Goal: Task Accomplishment & Management: Use online tool/utility

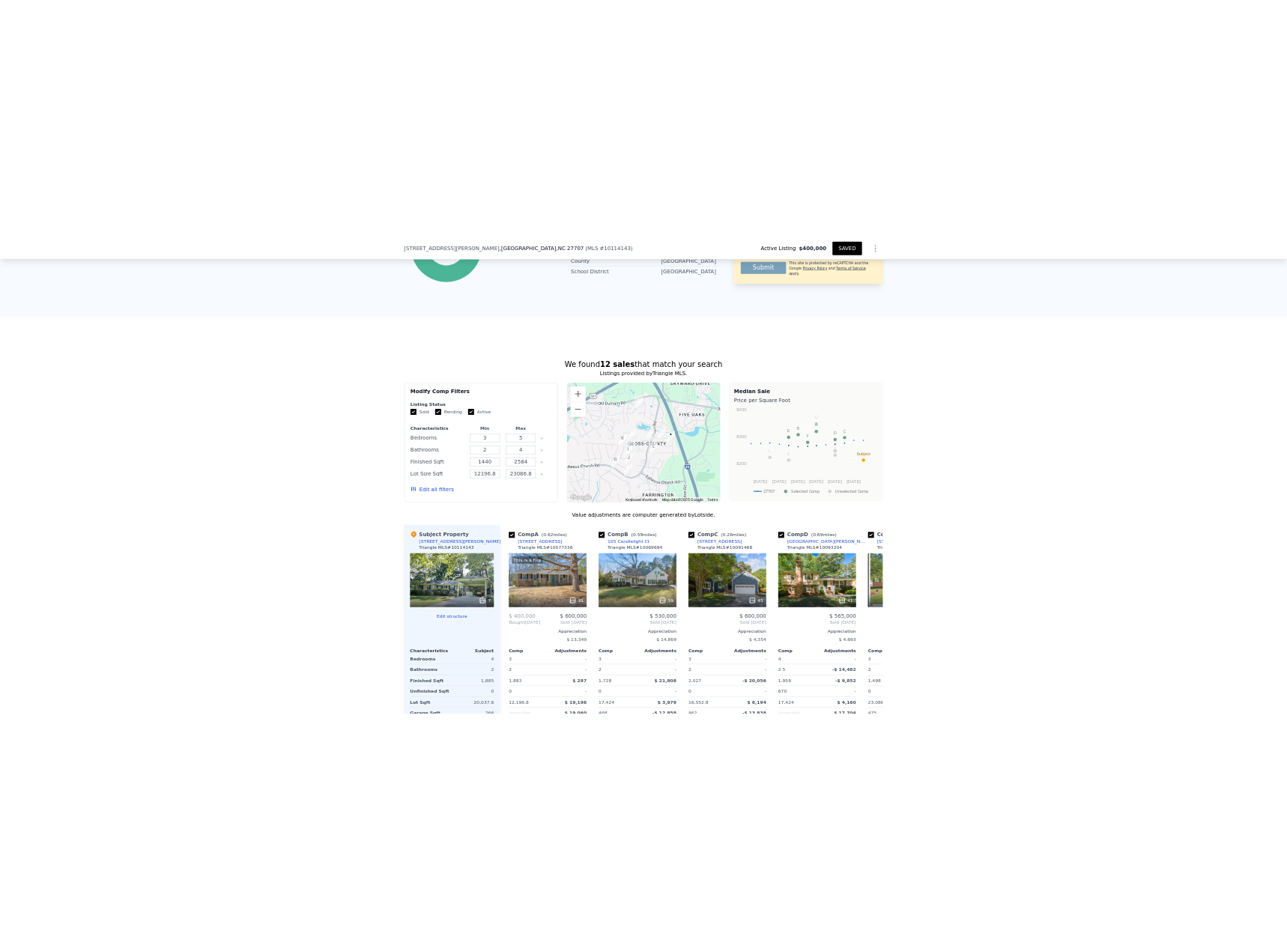
scroll to position [979, 0]
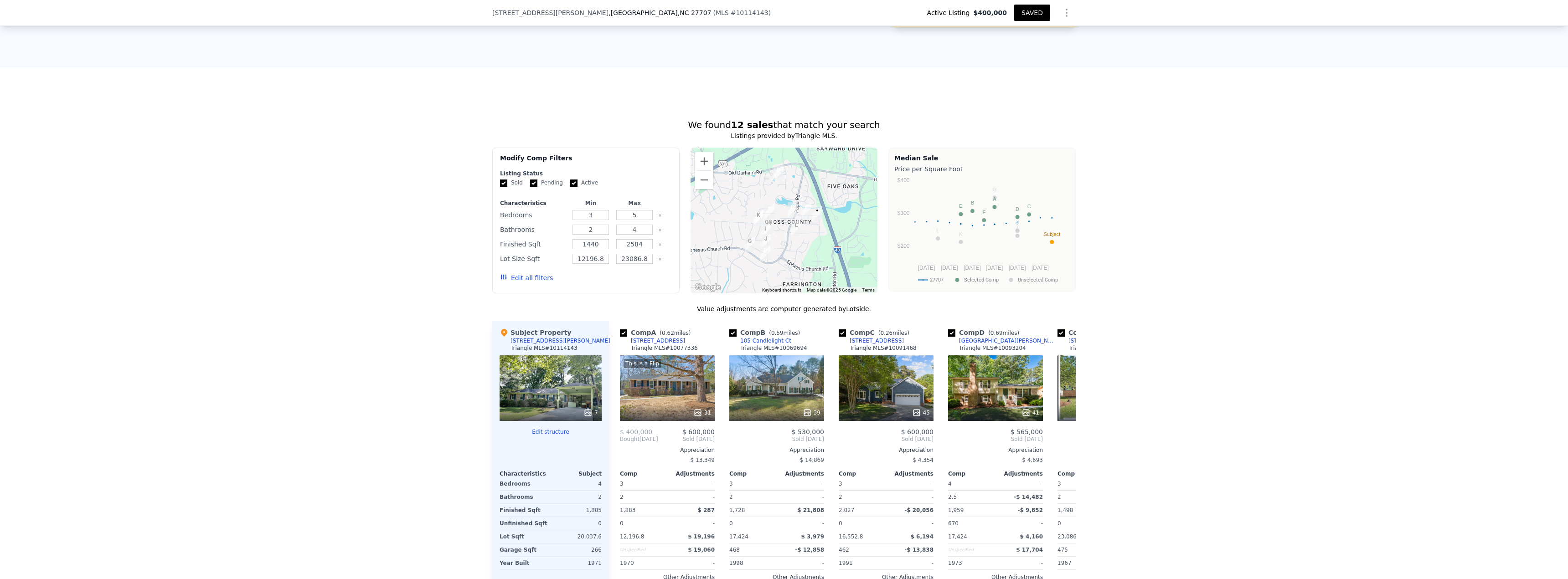
click at [516, 282] on button "Edit all filters" at bounding box center [526, 277] width 53 height 9
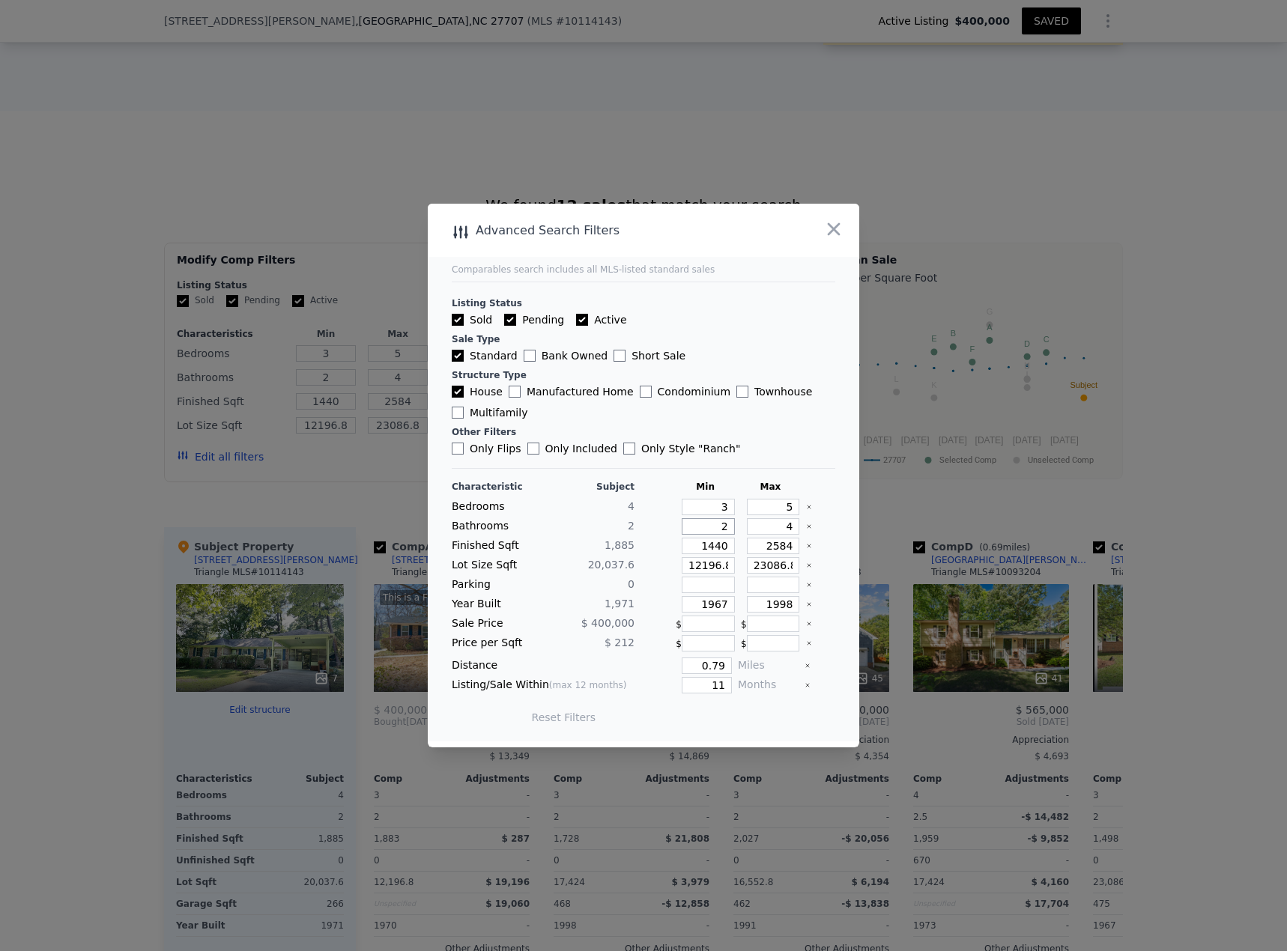
drag, startPoint x: 709, startPoint y: 529, endPoint x: 736, endPoint y: 525, distance: 27.2
click at [736, 525] on div "Bathrooms 2 2 4" at bounding box center [643, 526] width 383 height 16
type input "1"
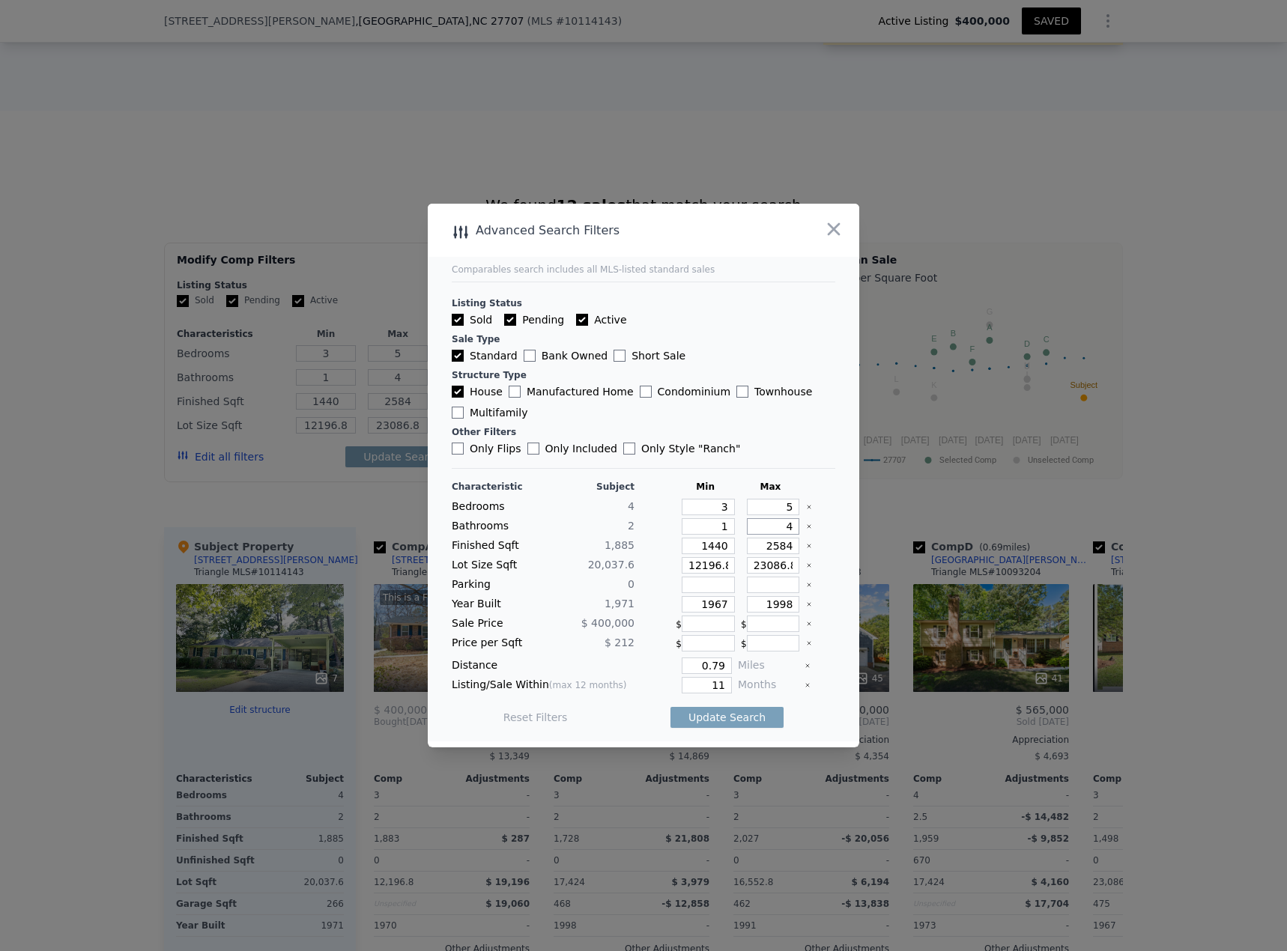
type input "2"
type input "3"
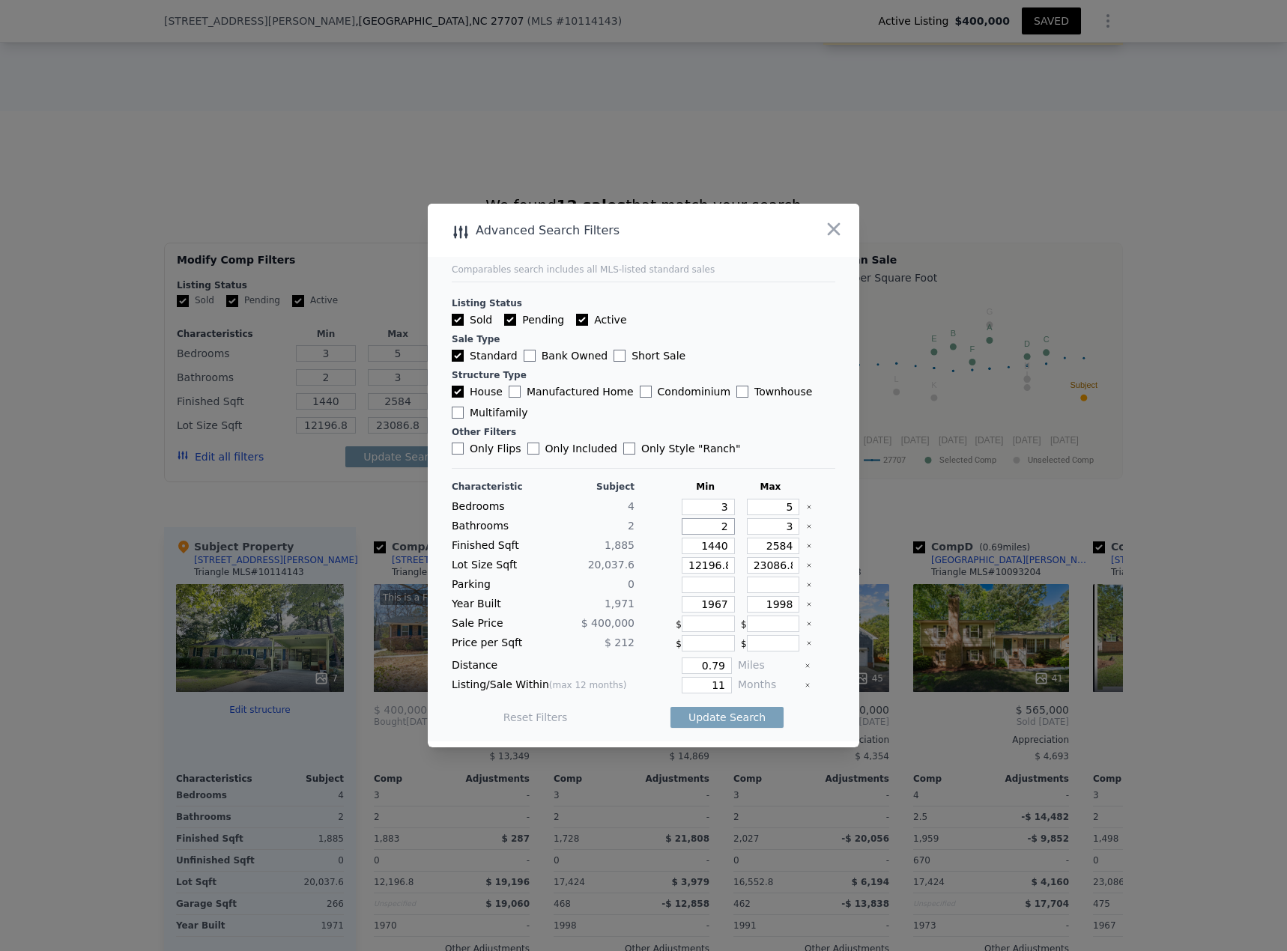
type input "1"
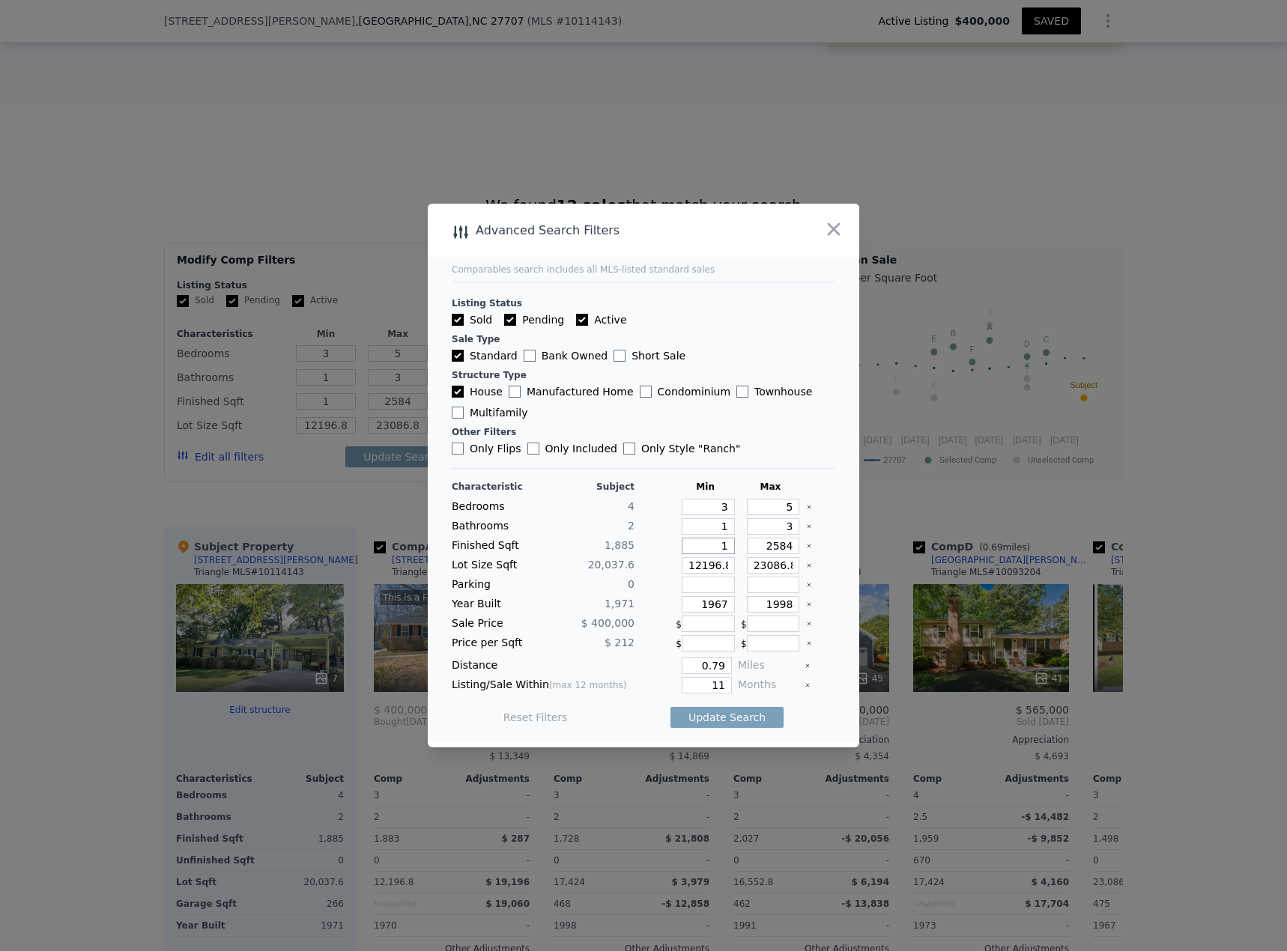
type input "16"
type input "163"
type input "1635"
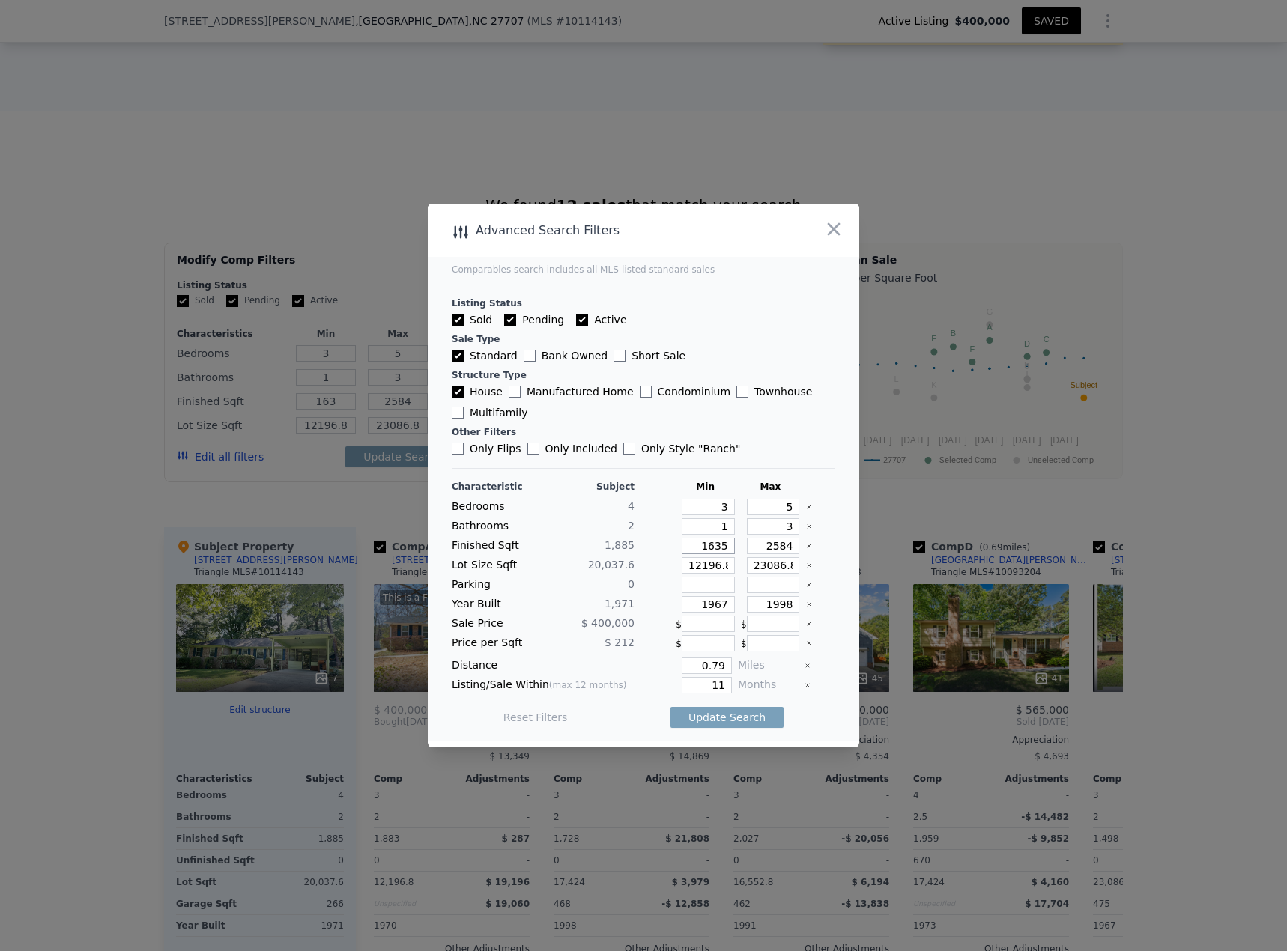
type input "1635"
type input "2"
type input "21"
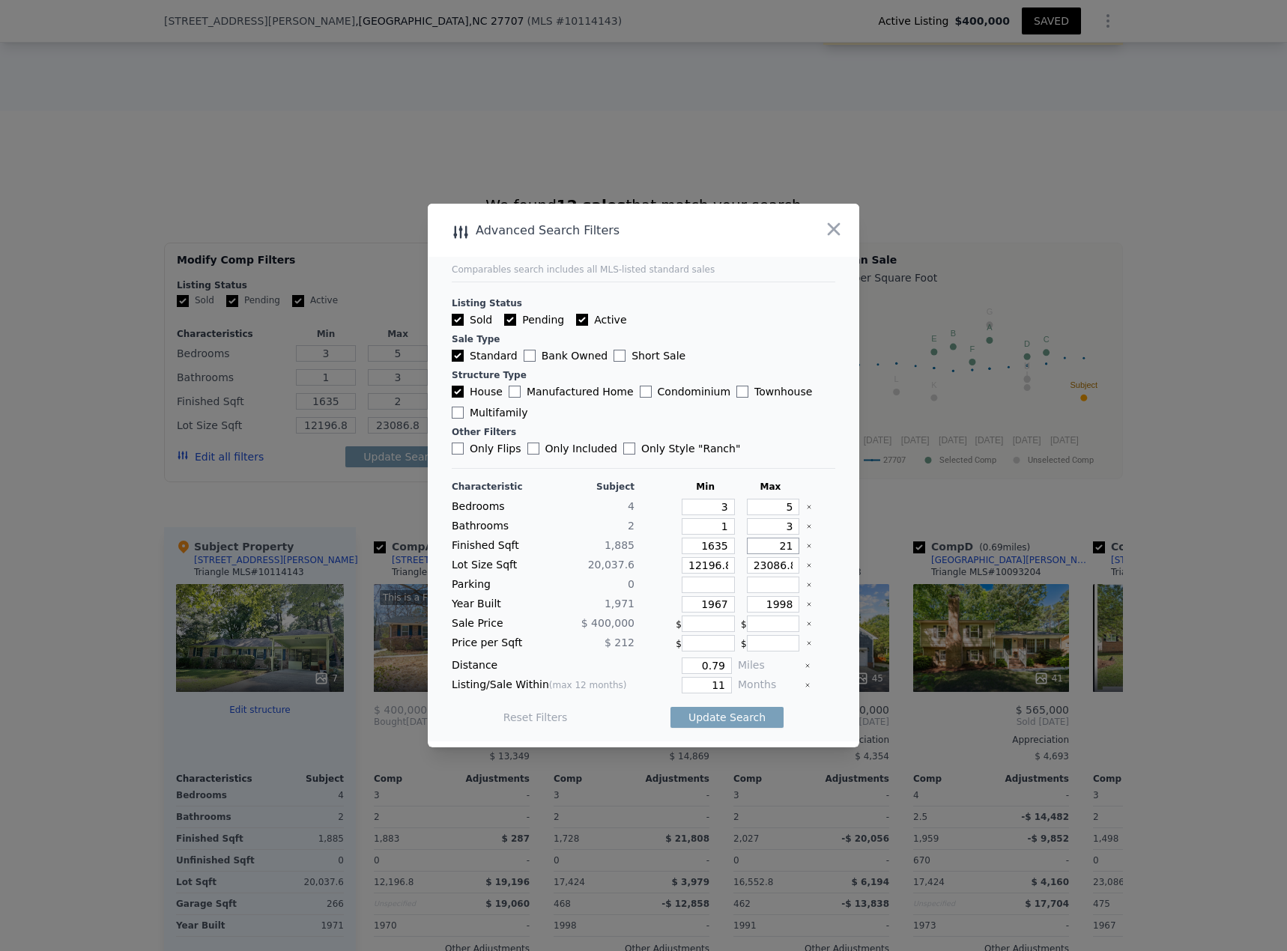
type input "21"
type input "213"
type input "2135"
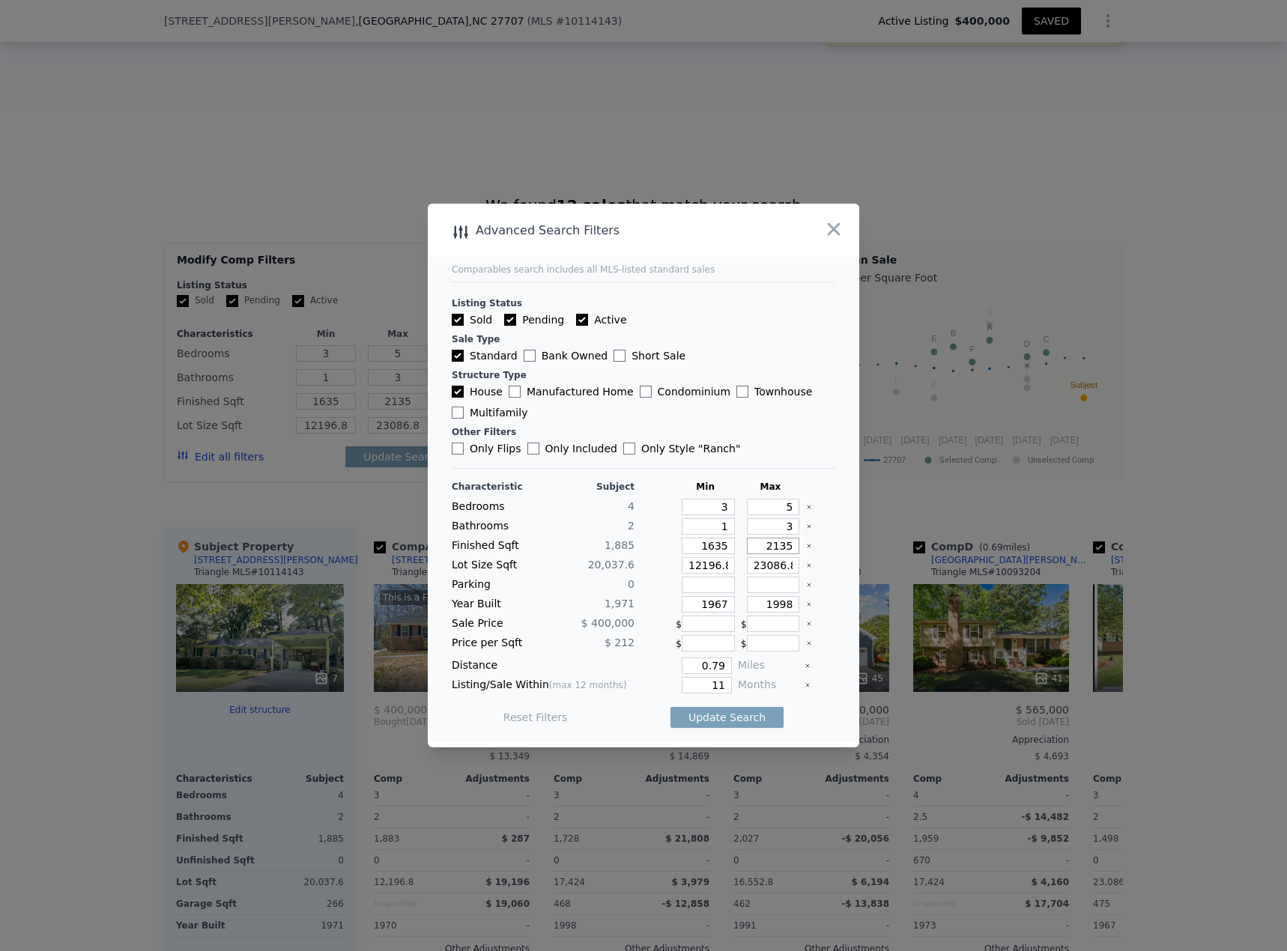
type input "2135"
type input "1"
type input "12"
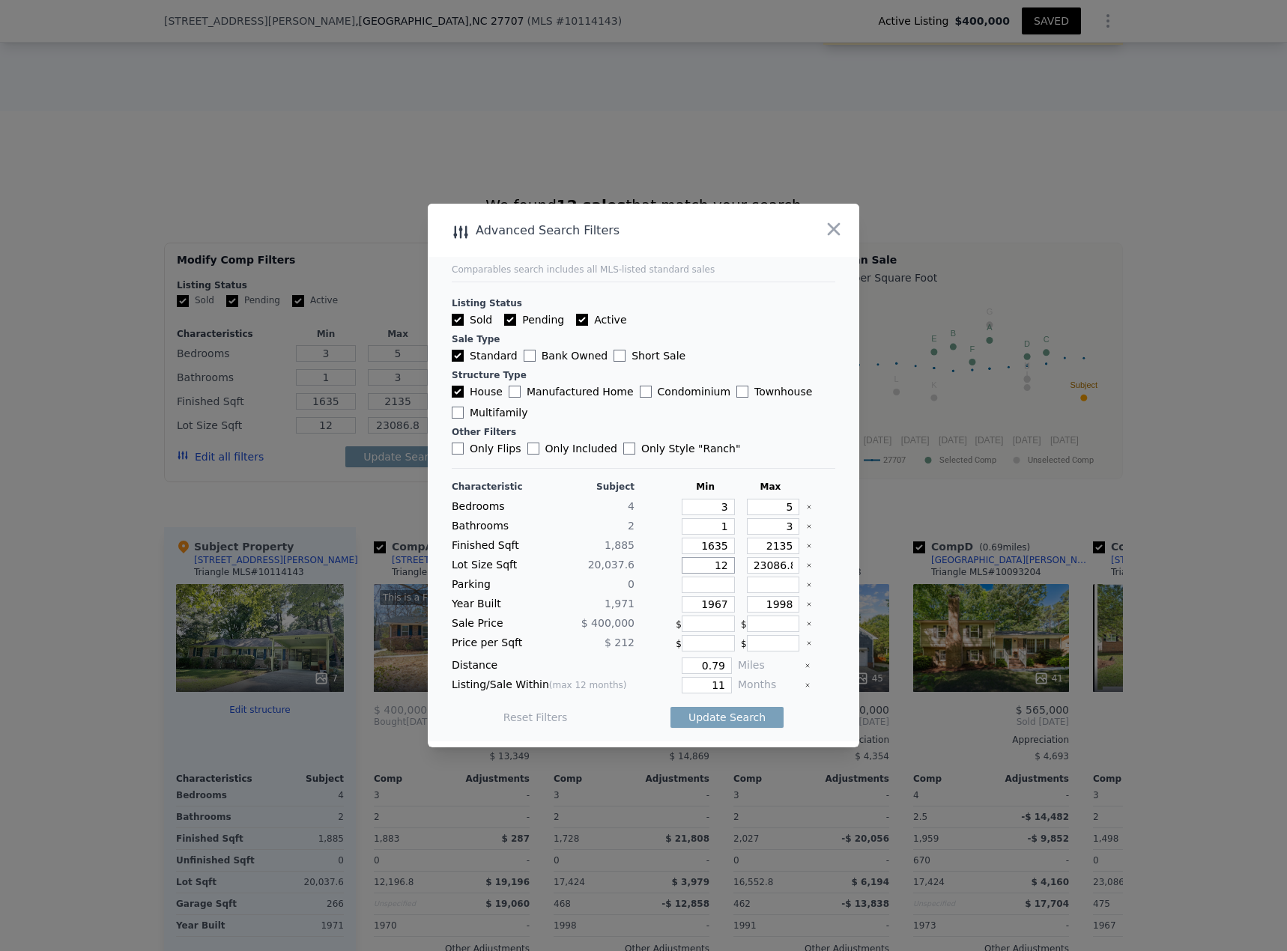
type input "120"
type input "1202"
type input "12020"
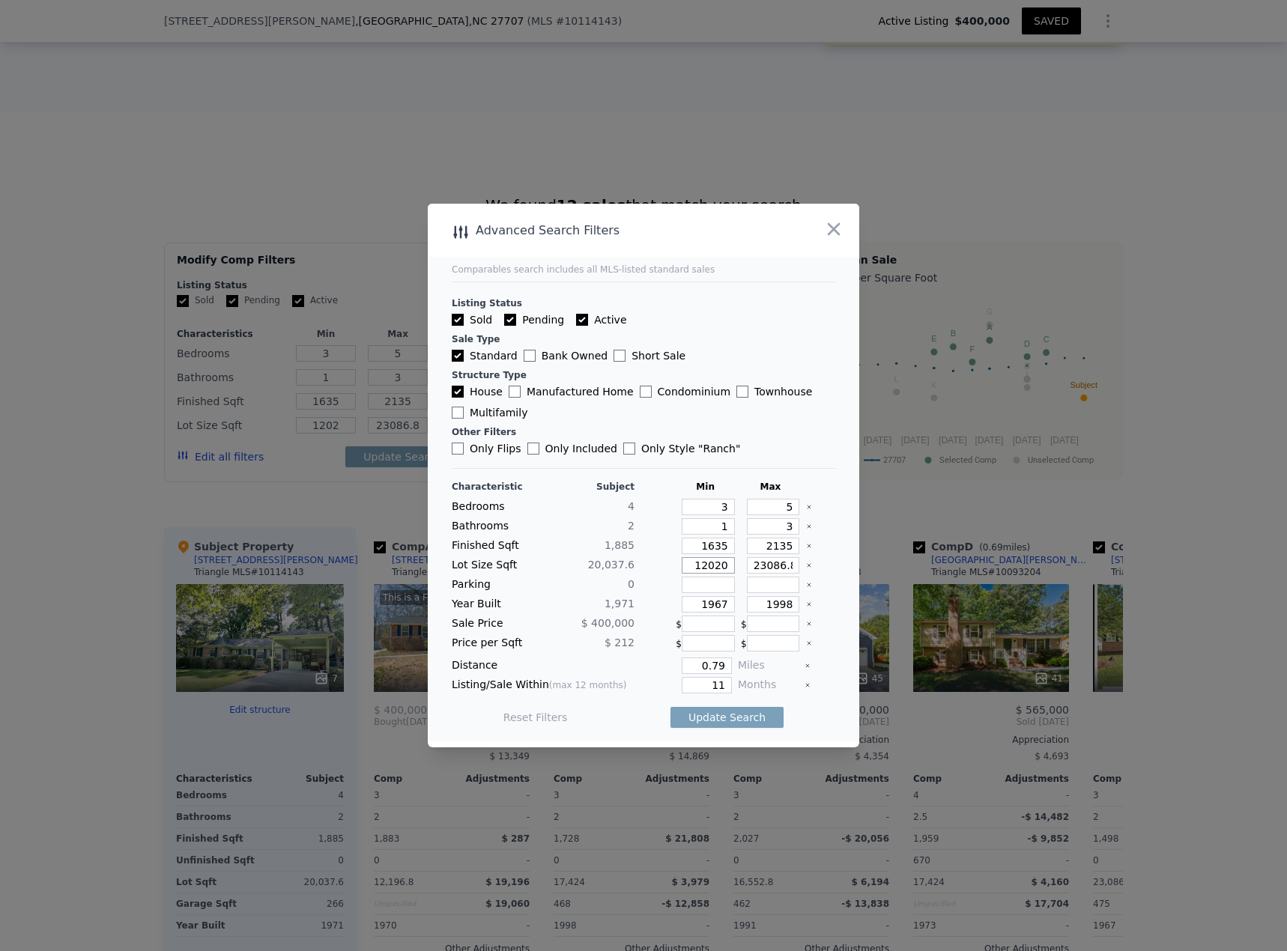
type input "12020"
type input "2"
type input "28"
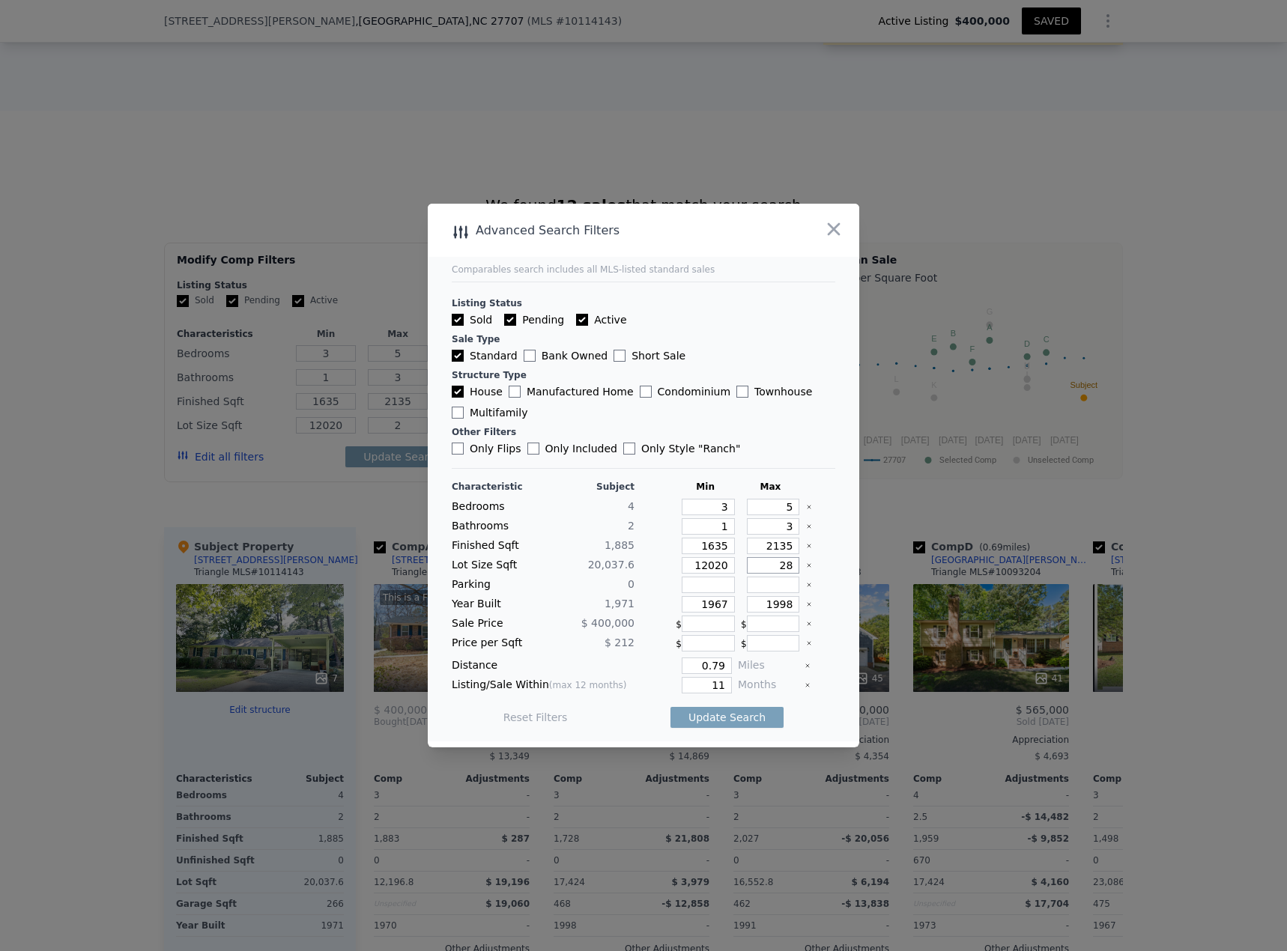
type input "28"
type input "280"
type input "2805"
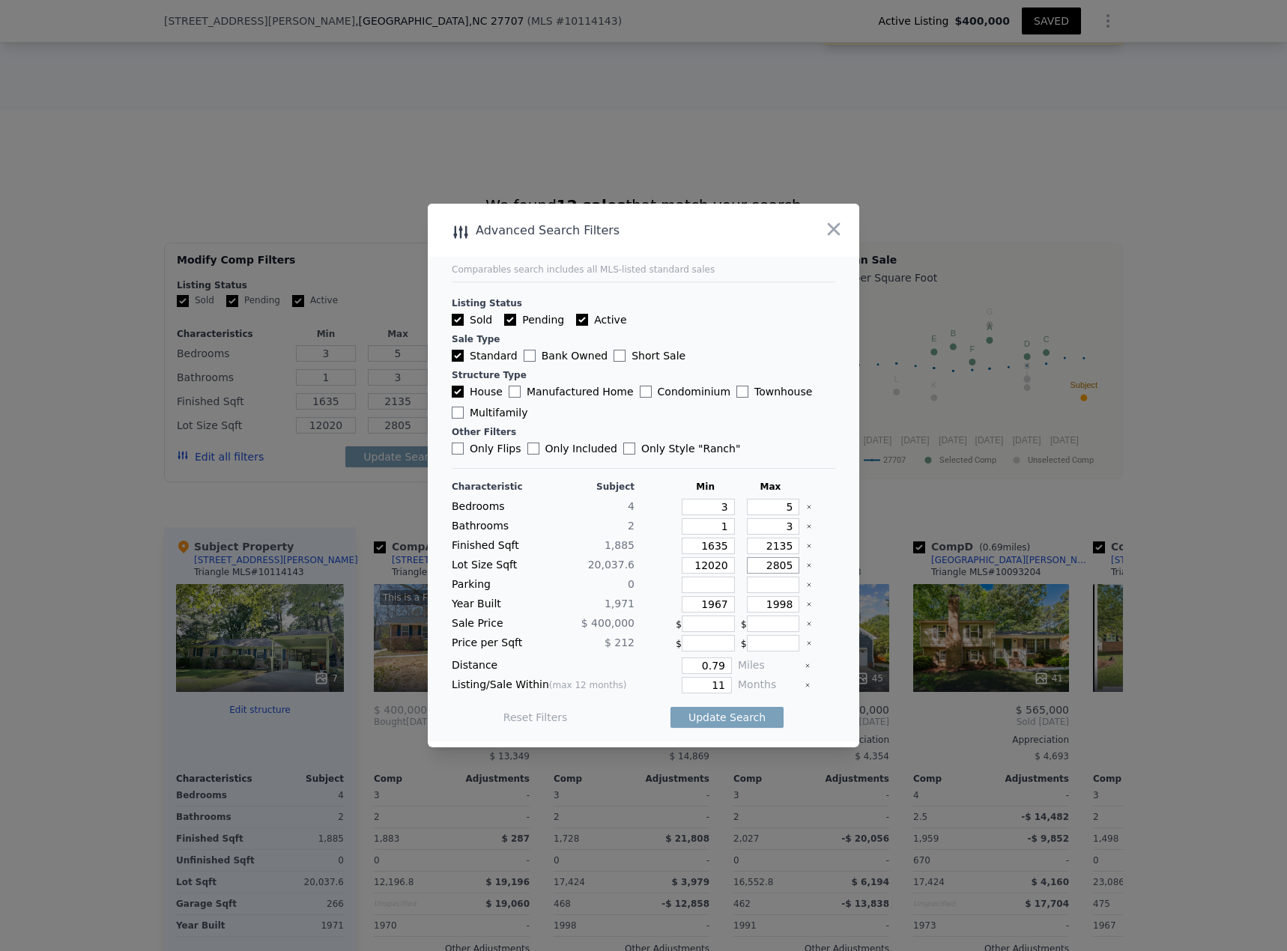
type input "28050"
type input "1921"
type input "2015"
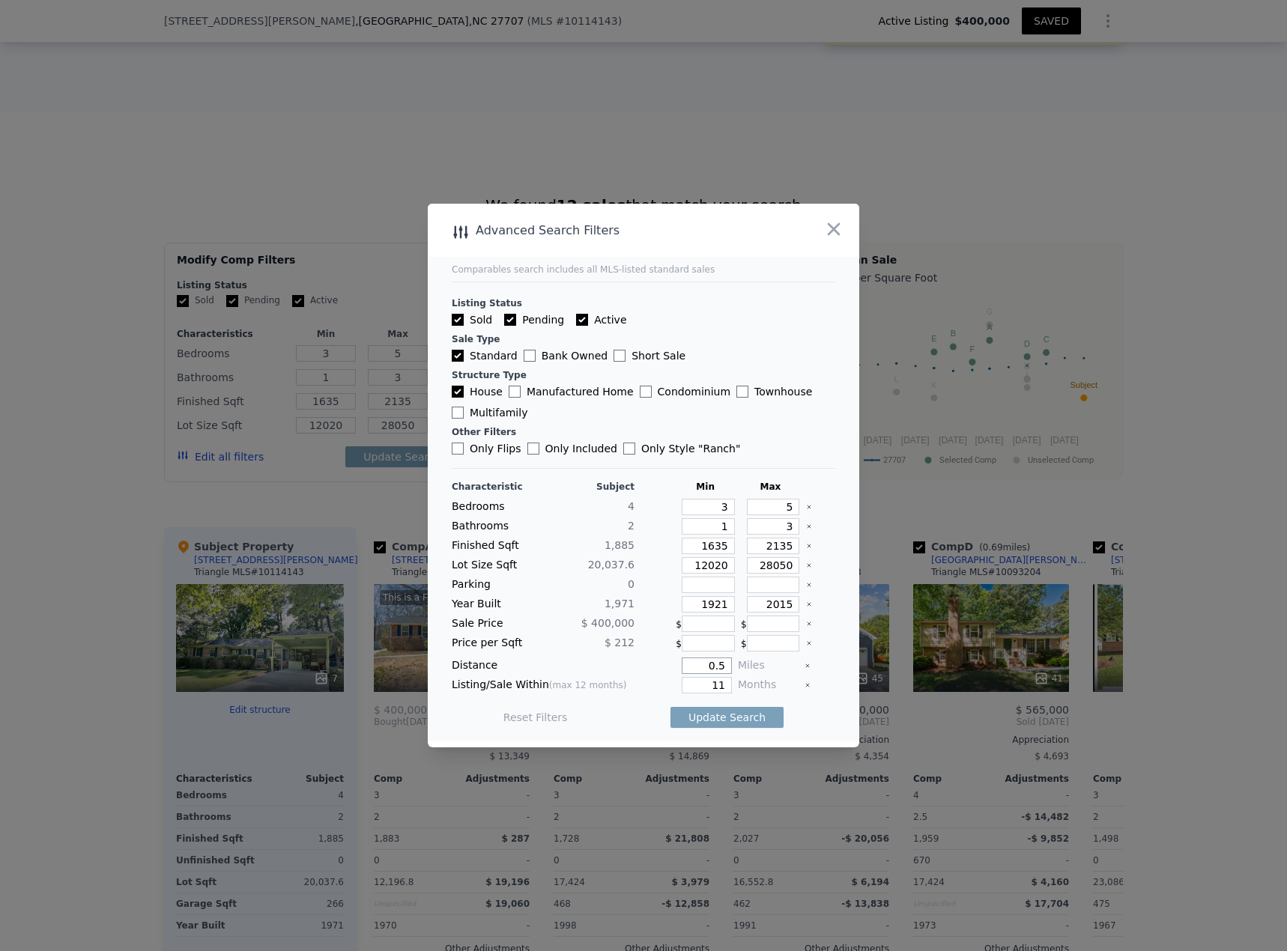
type input "0.5"
type input "6"
click at [736, 714] on button "Update Search" at bounding box center [726, 717] width 113 height 21
checkbox input "false"
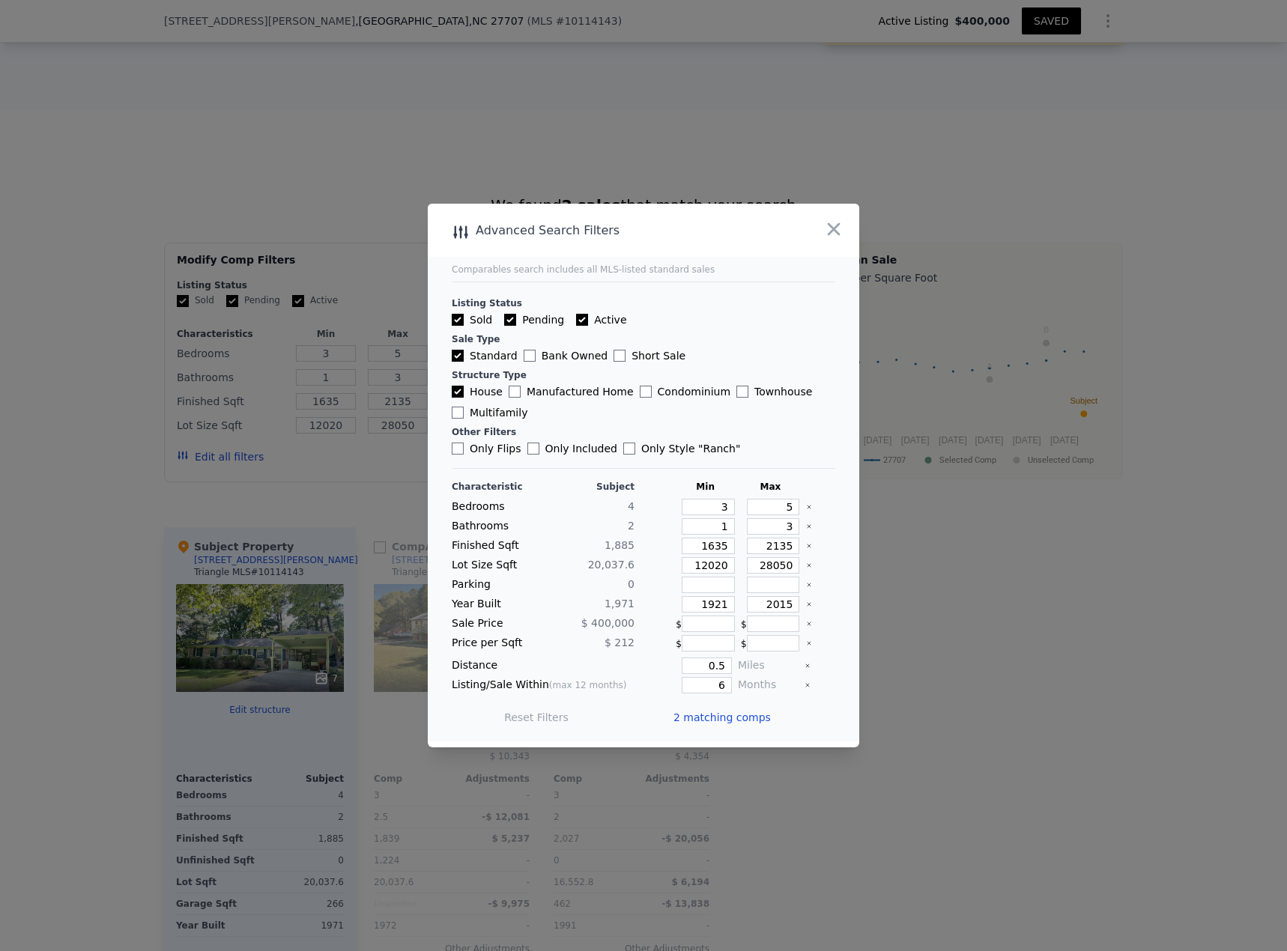
click at [736, 714] on span "2 matching comps" at bounding box center [721, 717] width 97 height 15
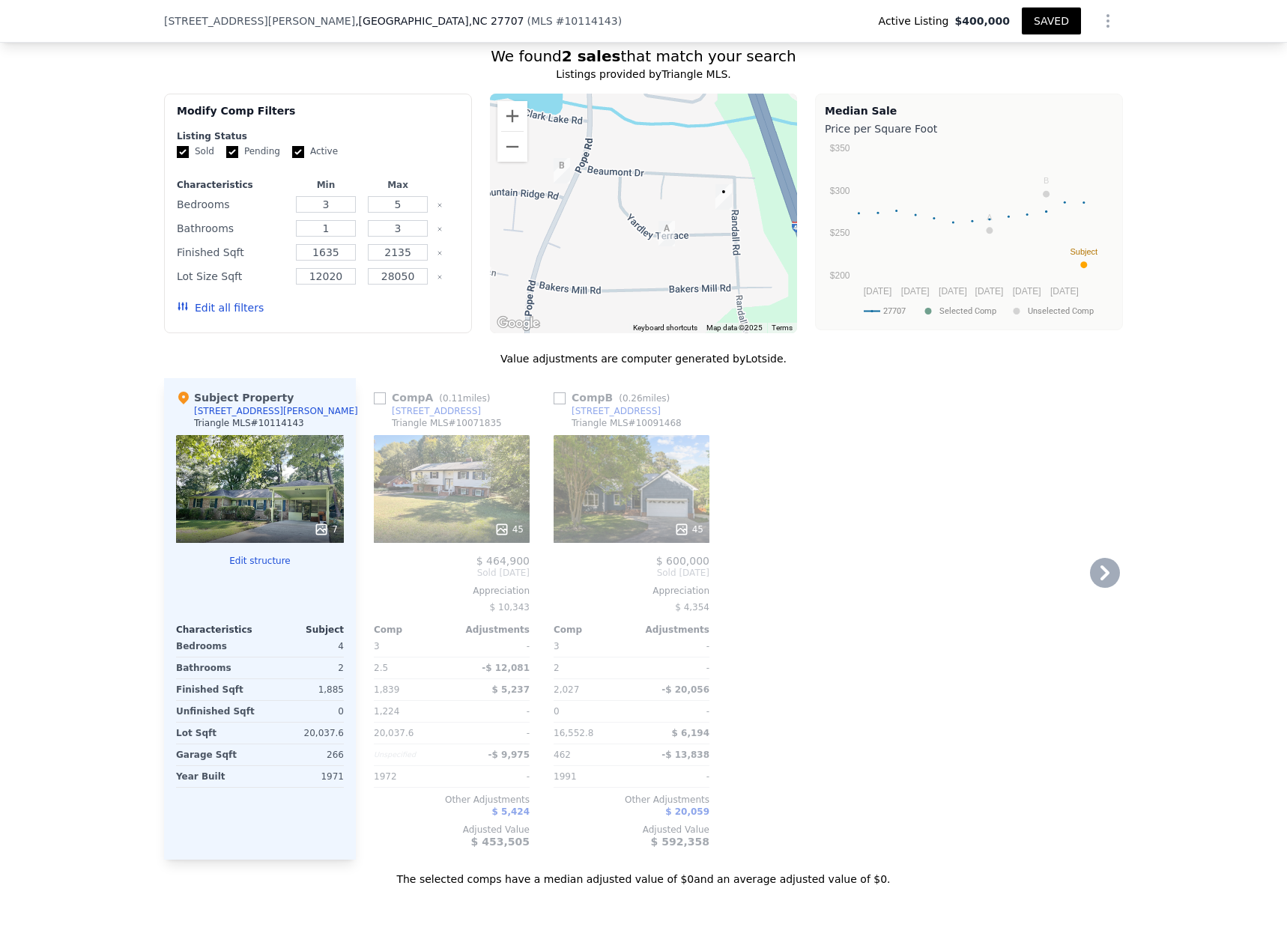
scroll to position [1129, 0]
click at [374, 404] on input "checkbox" at bounding box center [380, 398] width 12 height 12
checkbox input "true"
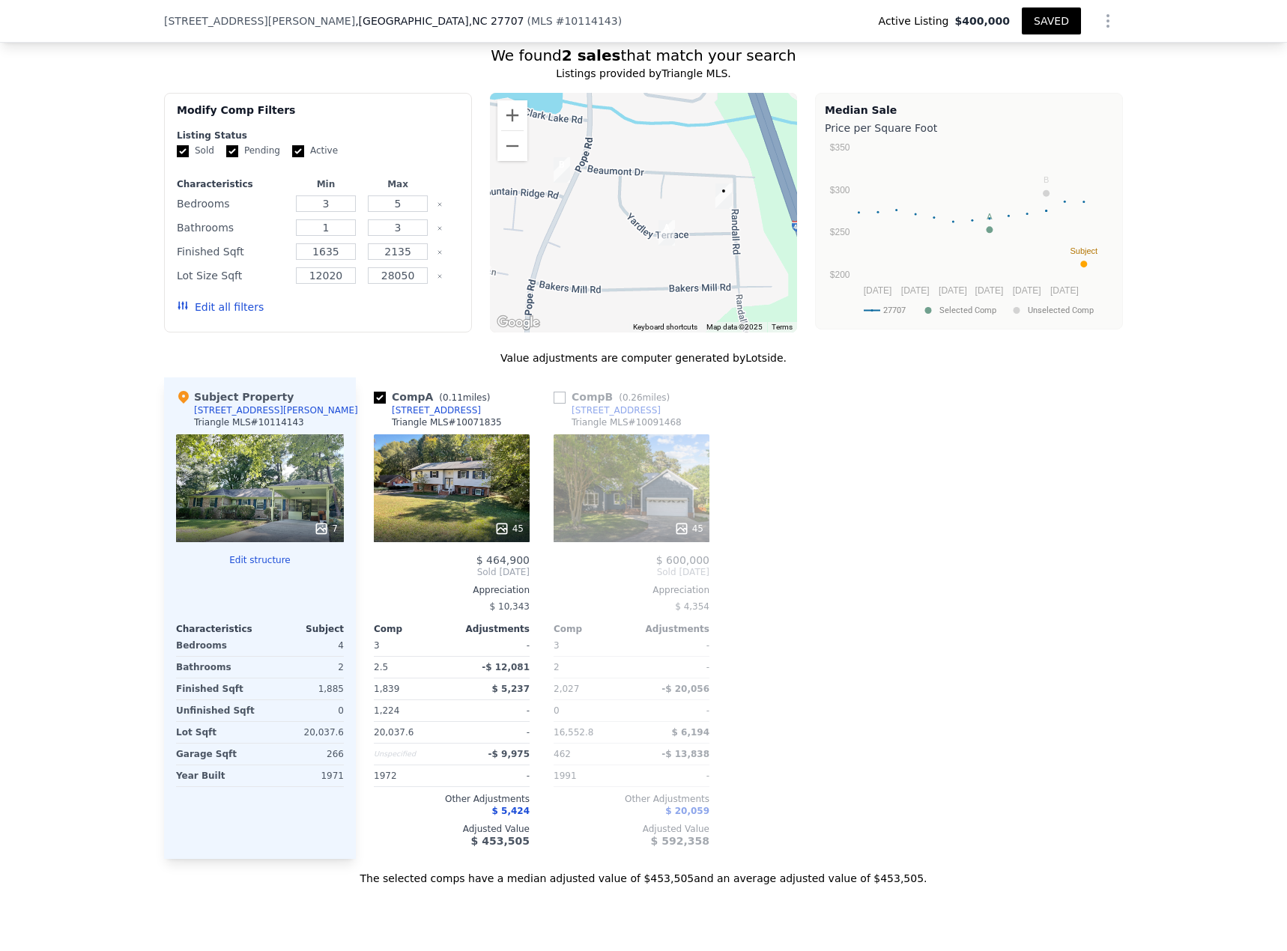
click at [553, 404] on input "checkbox" at bounding box center [559, 398] width 12 height 12
checkbox input "true"
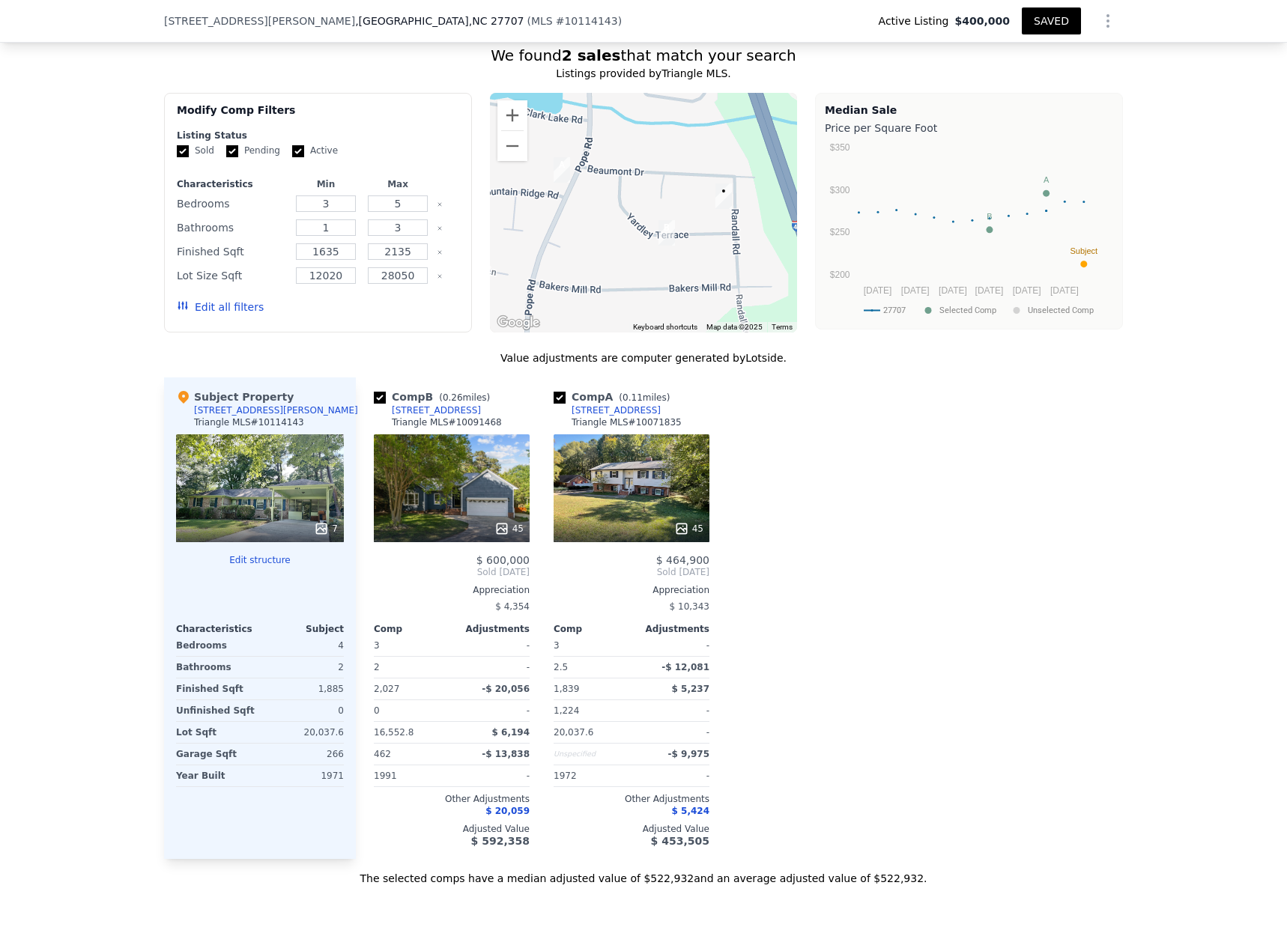
click at [1033, 19] on button "SAVED" at bounding box center [1050, 20] width 59 height 27
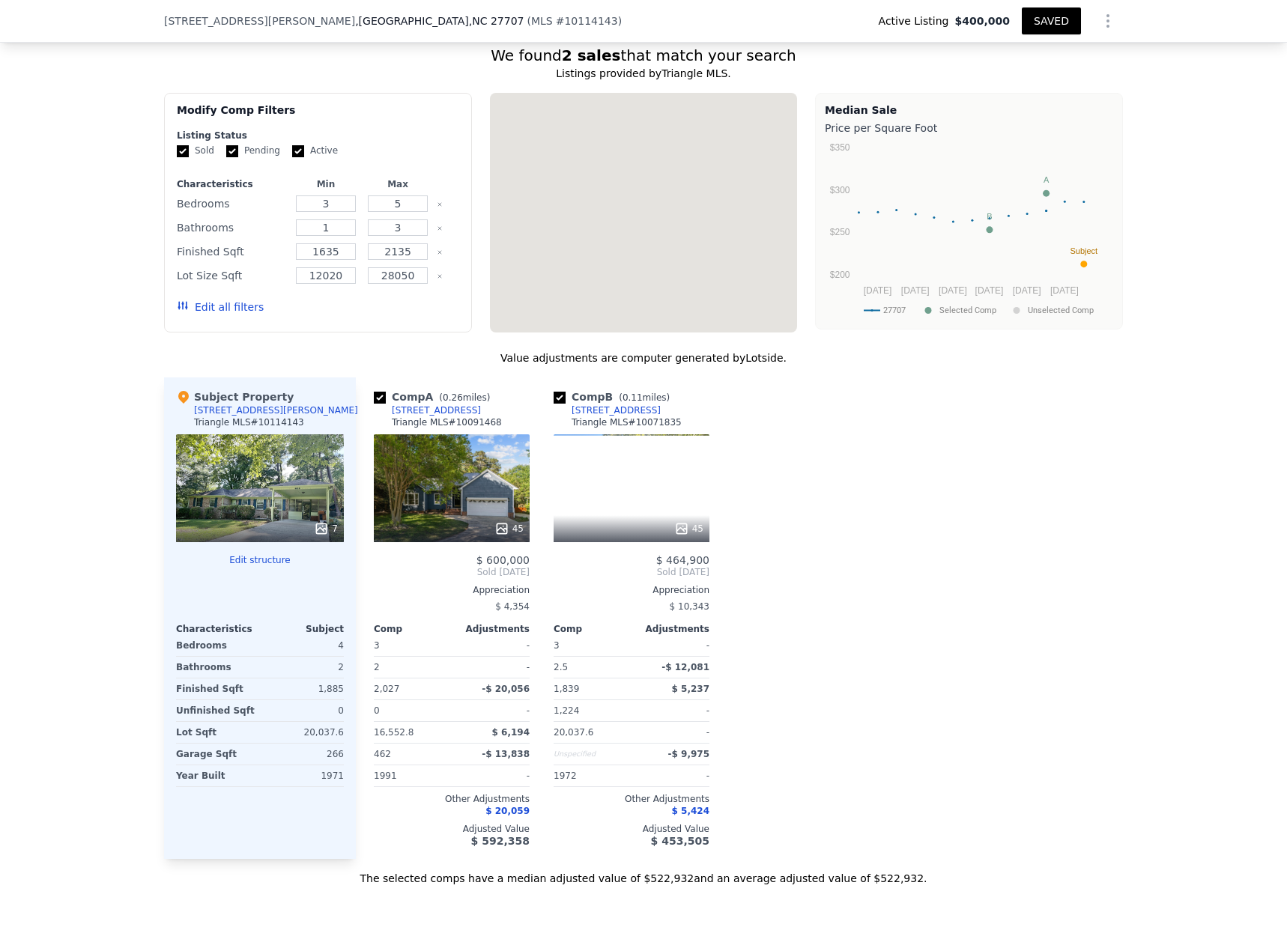
type input "3"
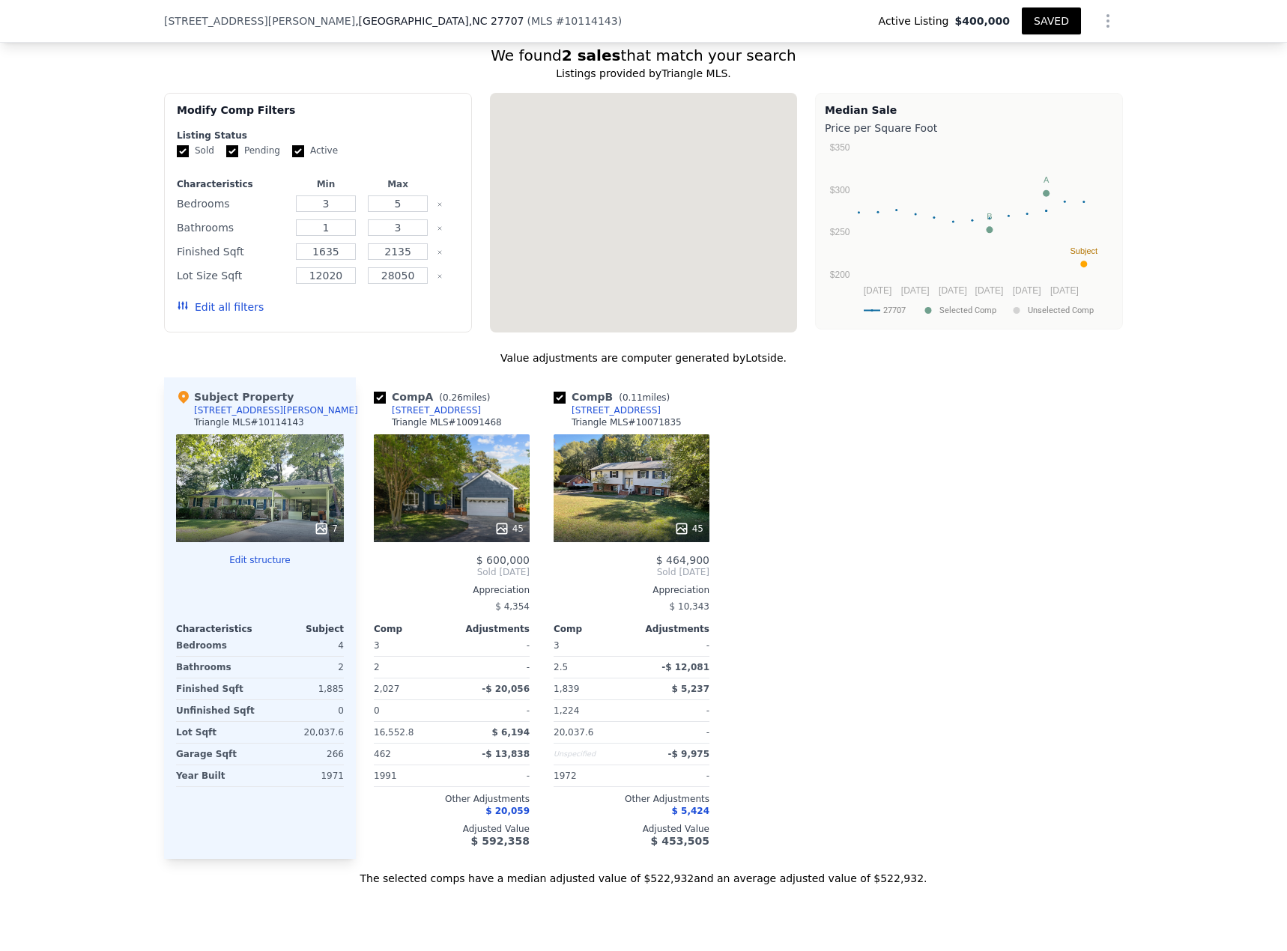
type input "2"
type input "2.5"
type input "1839"
type input "2027"
type input "16552.8"
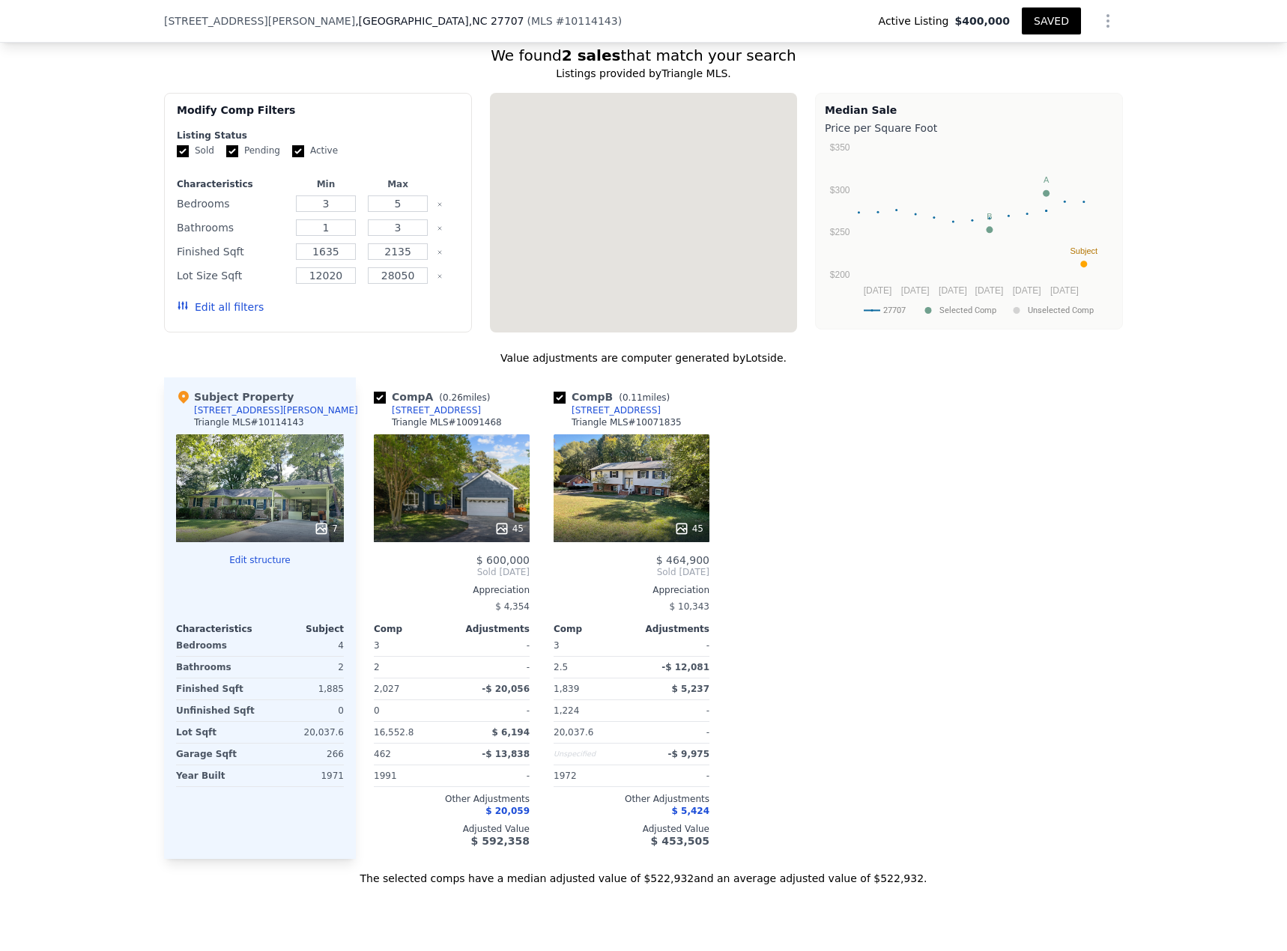
type input "20037.6"
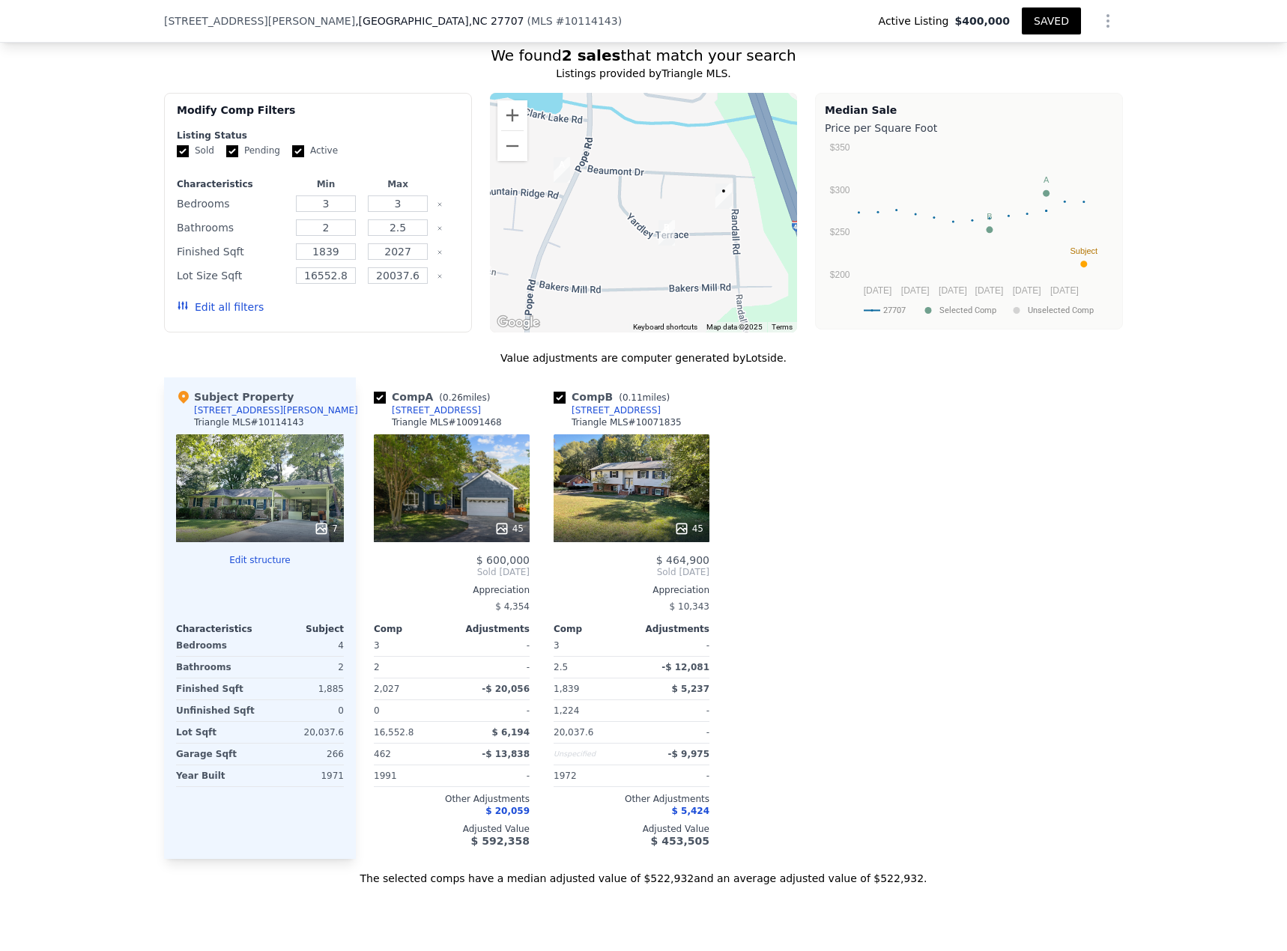
click at [994, 452] on div "Comp A ( 0.26 miles) [STREET_ADDRESS] MLS # 10091468 45 $ 600,000 Sold [DATE] A…" at bounding box center [739, 618] width 767 height 482
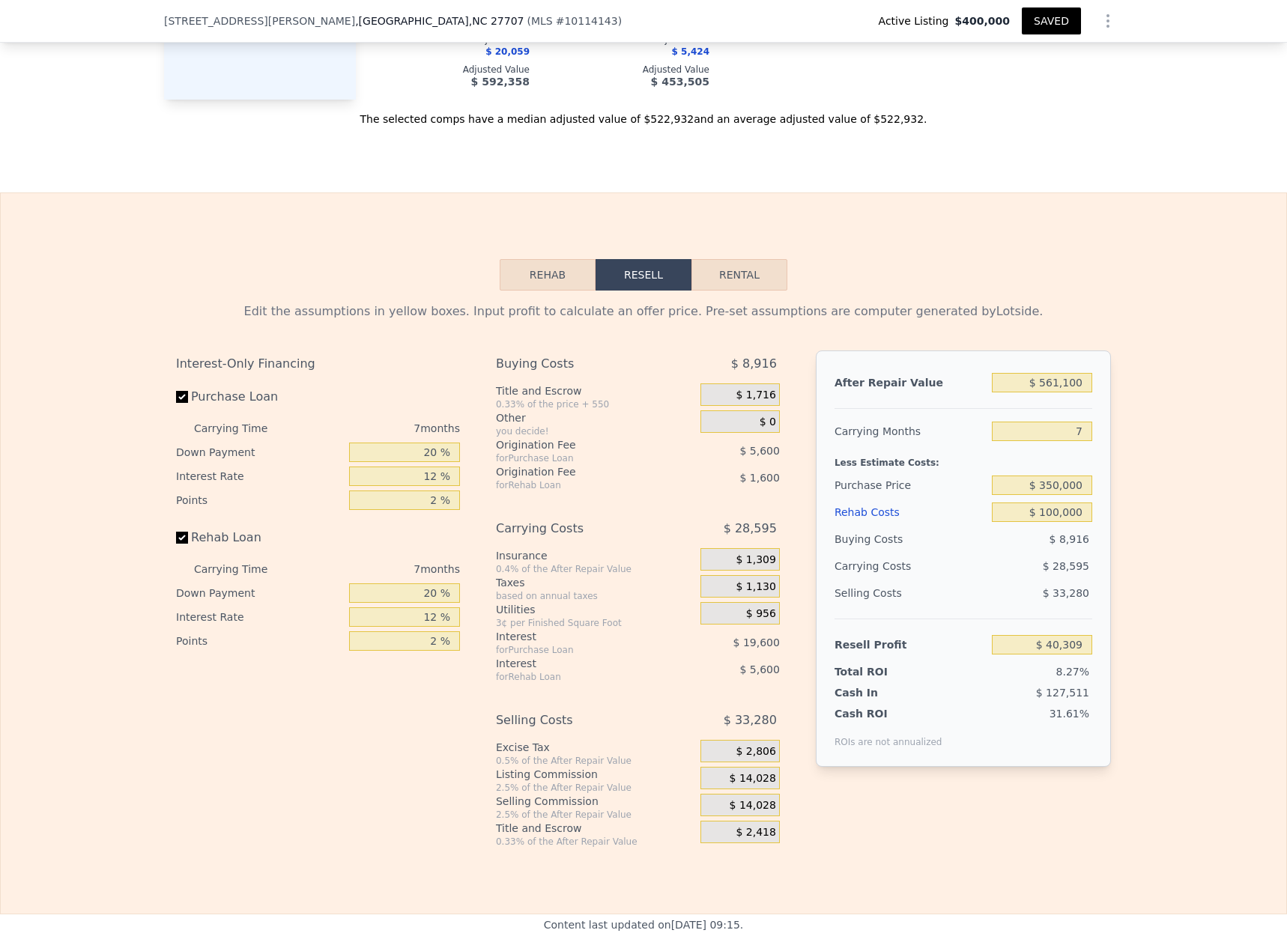
scroll to position [1892, 0]
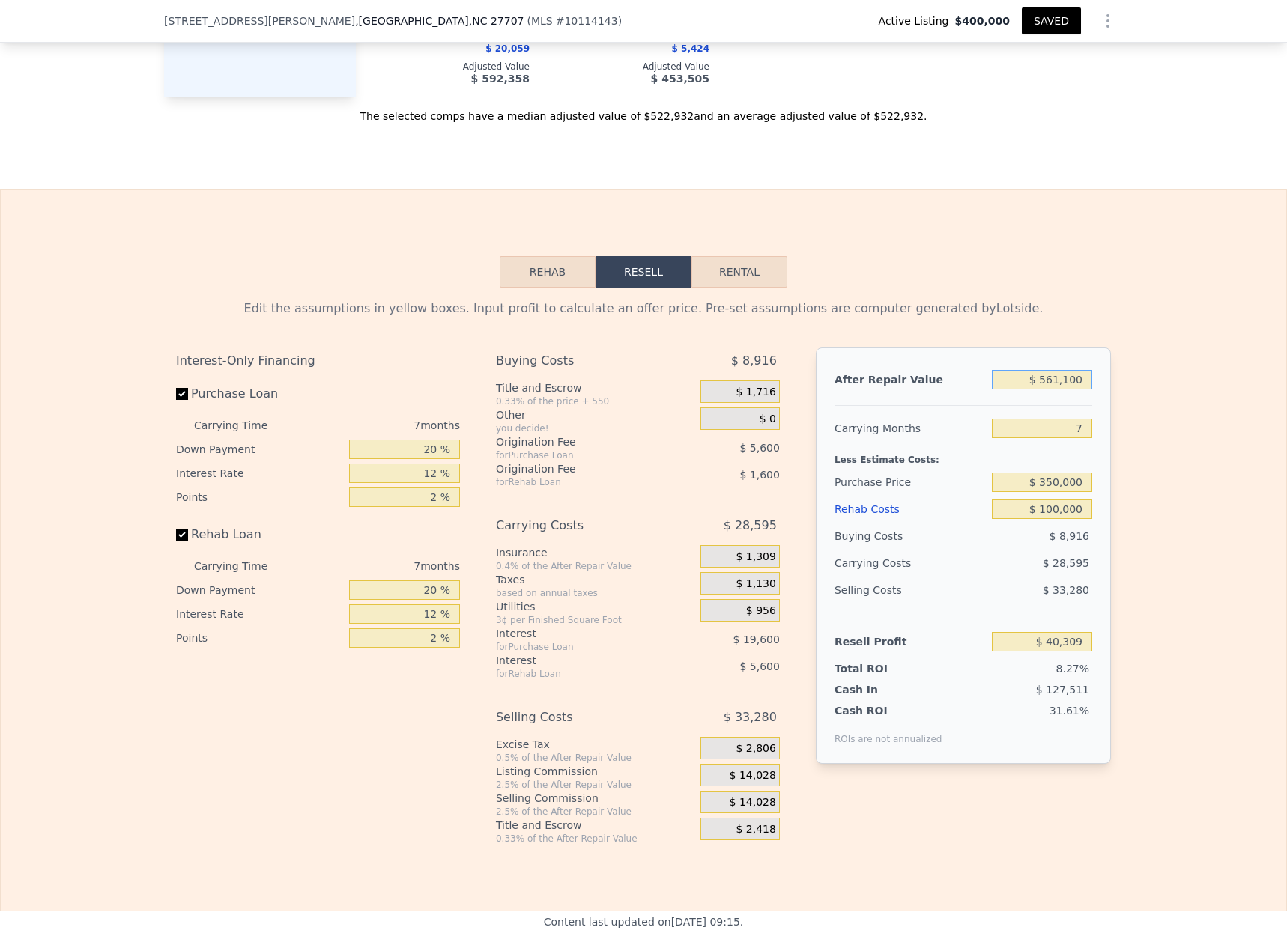
click at [1051, 389] on input "$ 561,100" at bounding box center [1041, 379] width 100 height 19
type input "$ 4"
type input "-$ 486,748"
type input "$ 46"
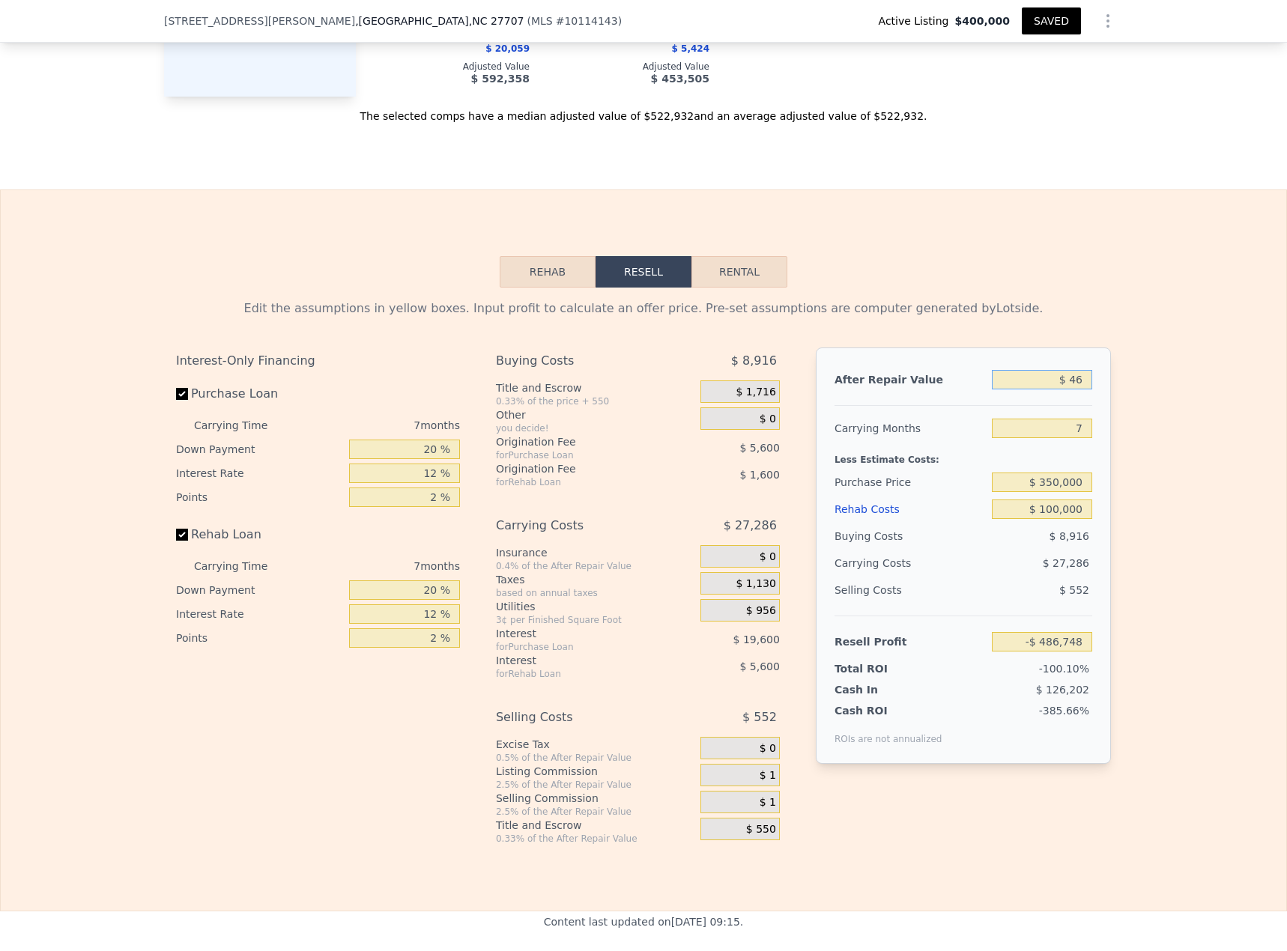
type input "-$ 486,708"
type input "$ 465"
type input "-$ 486,316"
type input "$ 4,650"
type input "-$ 482,383"
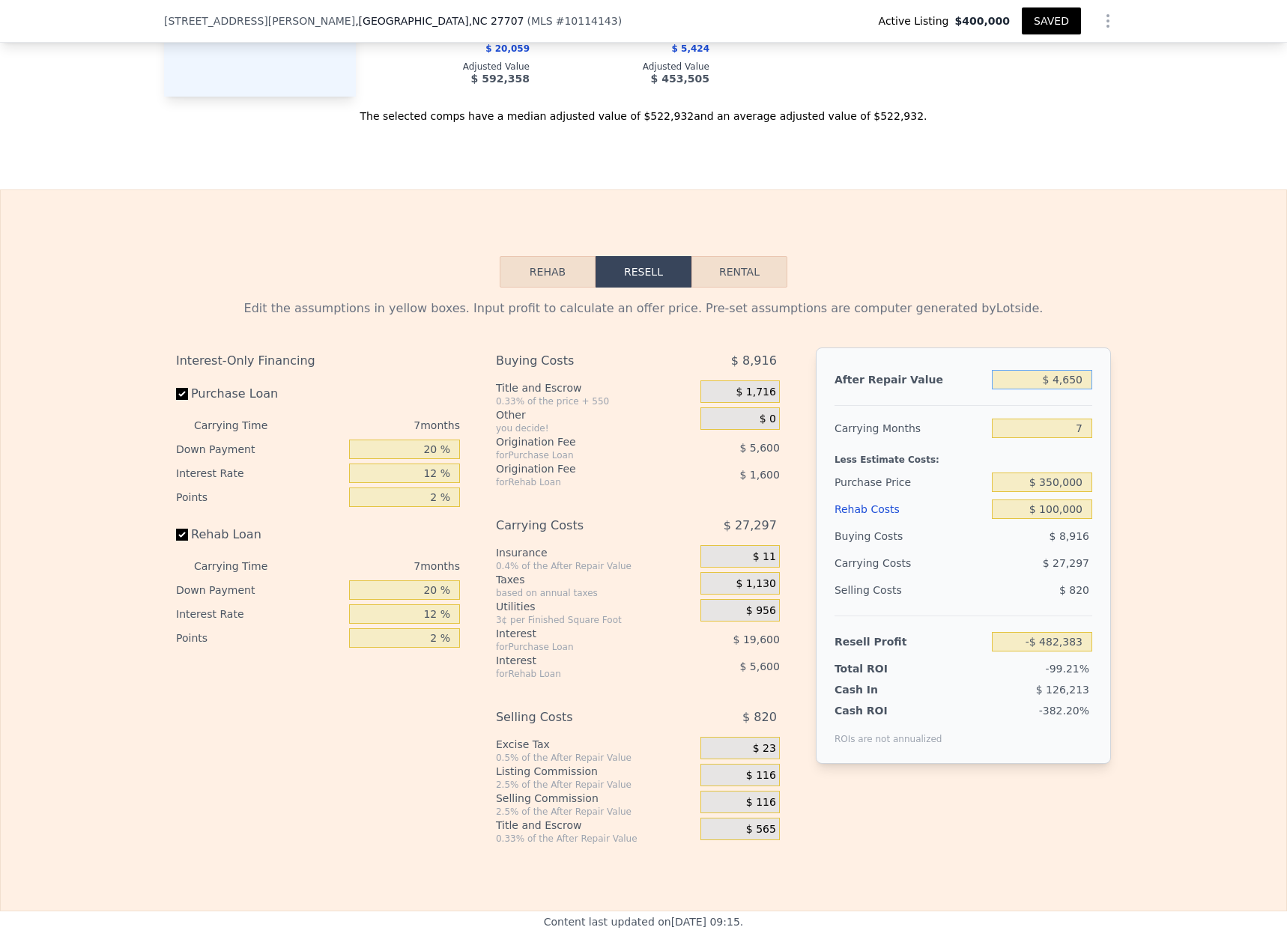
type input "$ 46,500"
type input "-$ 443,075"
type input "$ 465,000"
type input "-$ 49,960"
type input "$ 465,000"
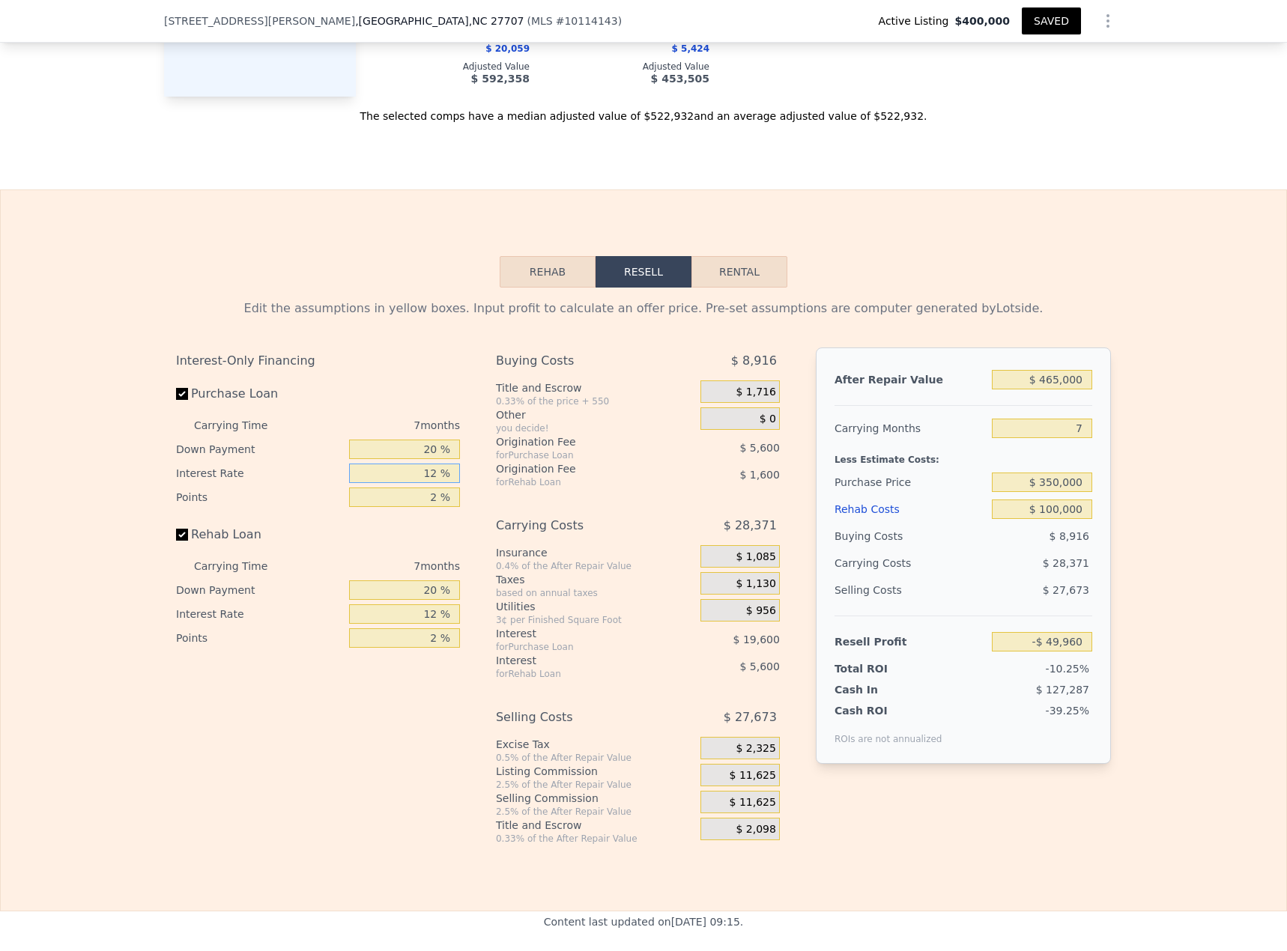
drag, startPoint x: 416, startPoint y: 485, endPoint x: 512, endPoint y: 486, distance: 95.9
click at [512, 486] on div "Interest-Only Financing Purchase Loan Carrying Time 7 months Down Payment 20 % …" at bounding box center [643, 595] width 935 height 497
type input "1 %"
type input "-$ 31,991"
type input "11 %"
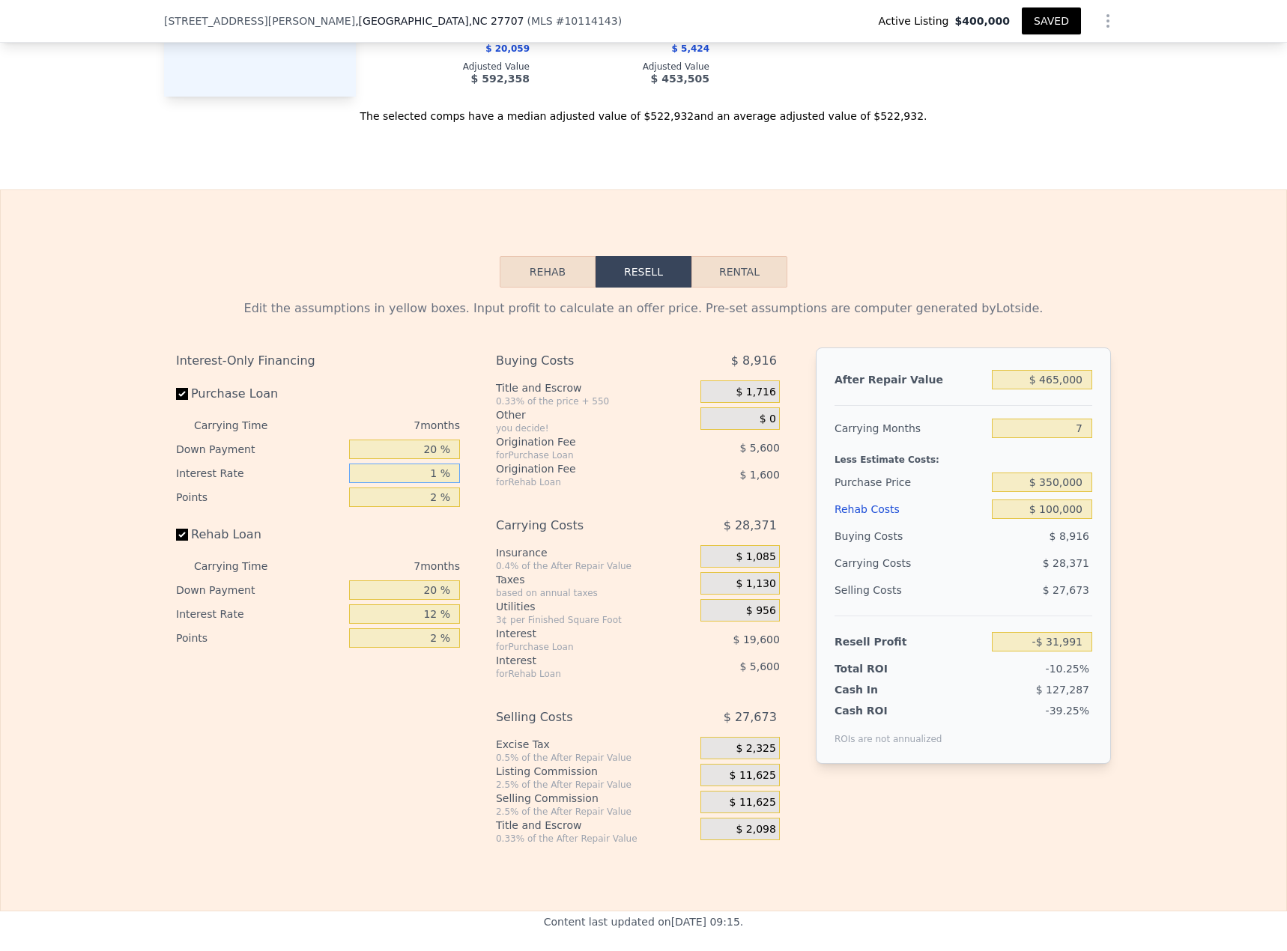
type input "-$ 48,329"
type input "11 %"
type input "1 %"
type input "-$ 43,198"
type input "11 %"
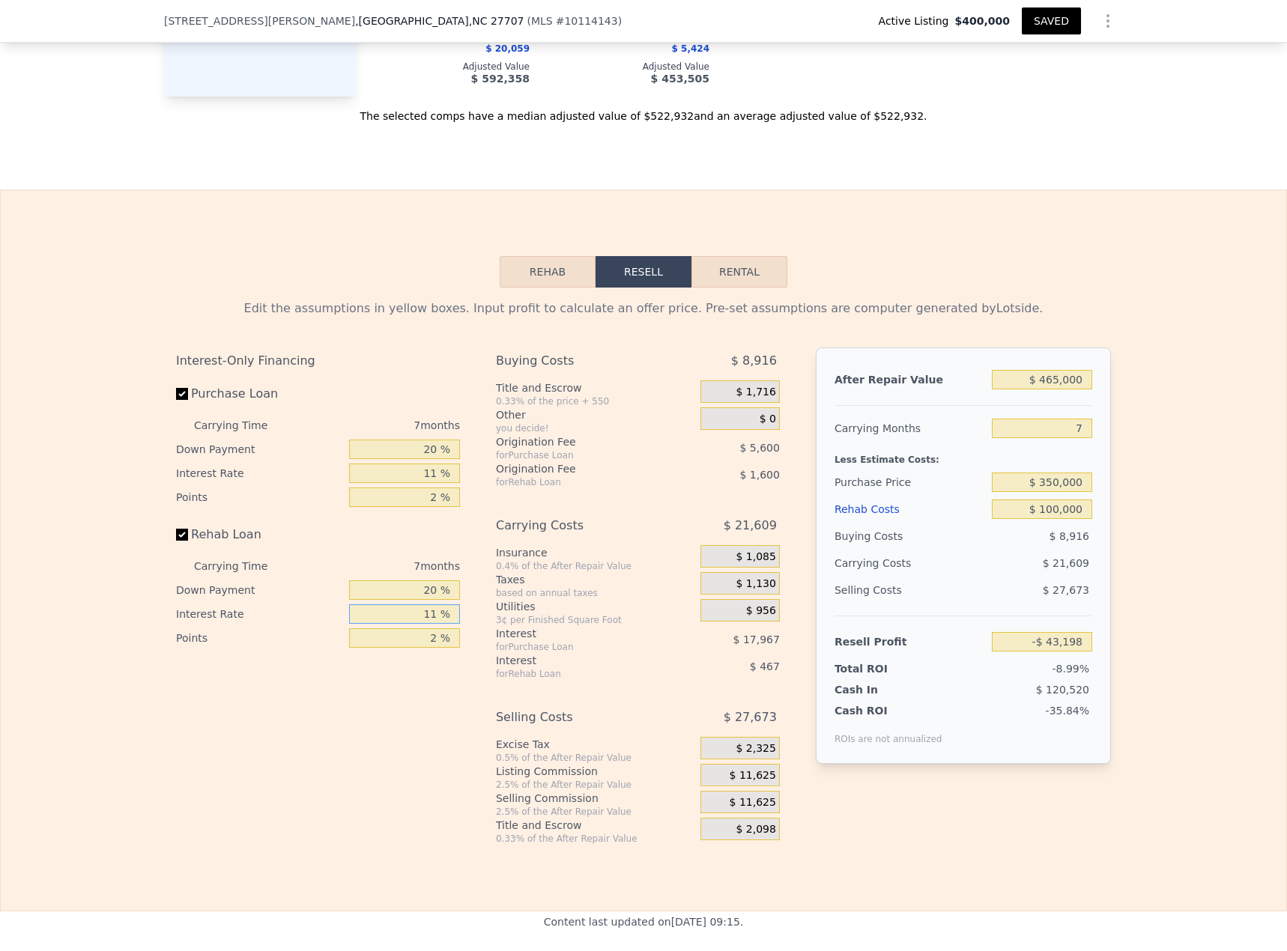
type input "-$ 47,860"
type input "11 %"
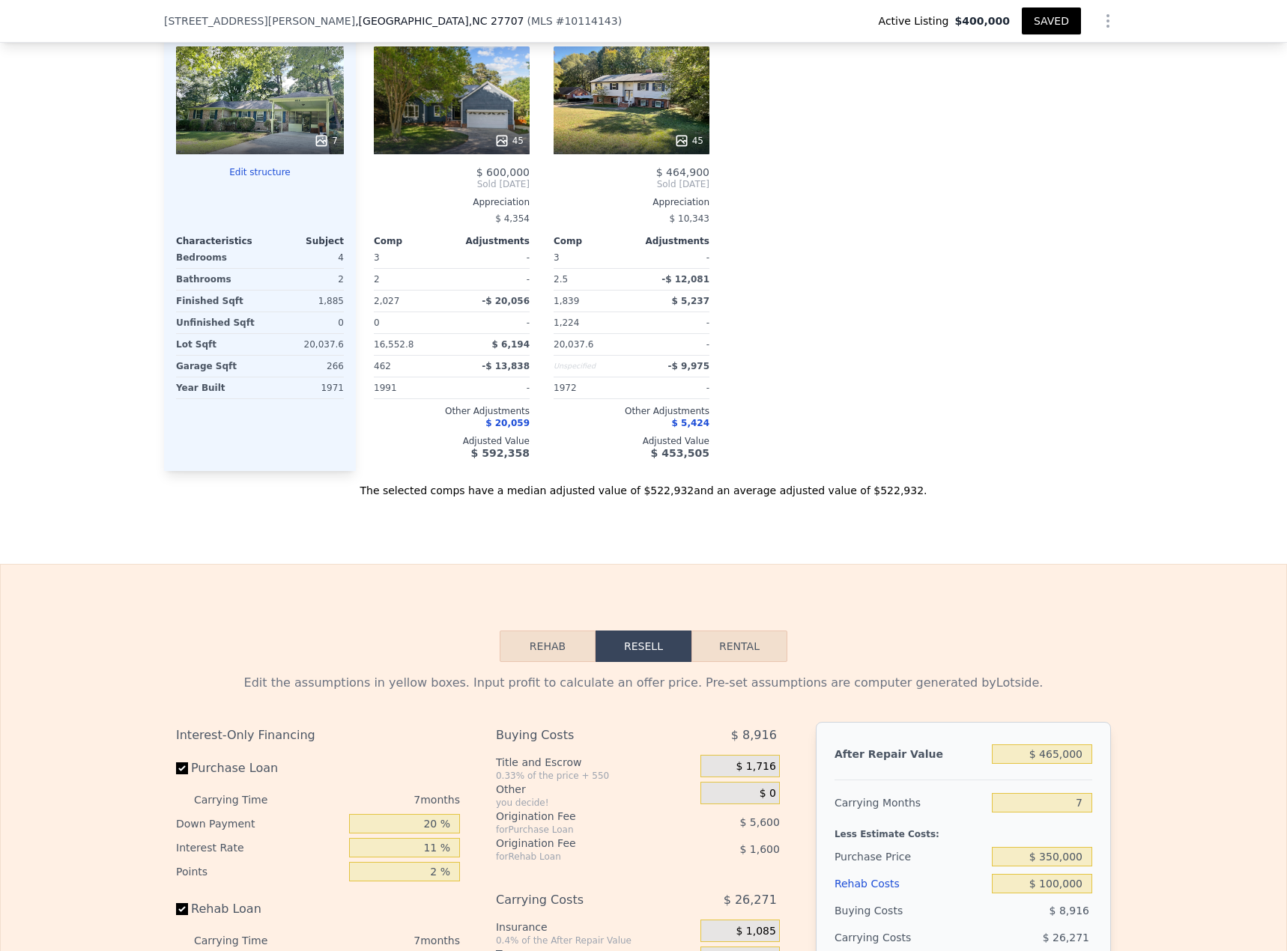
scroll to position [1380, 0]
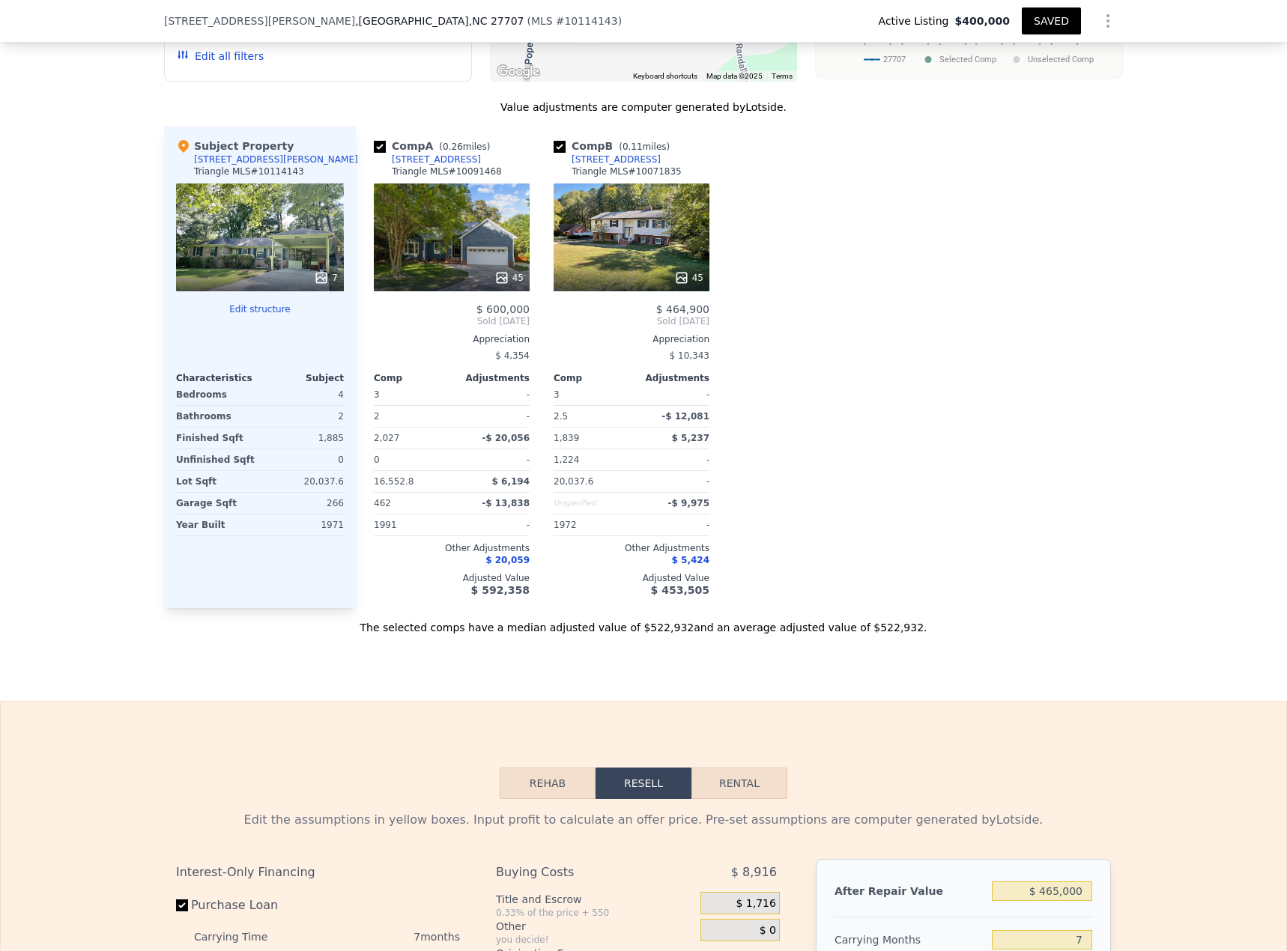
click at [1108, 701] on div "Sale Comps Rental Comps We found 2 sales that match your search Listings provid…" at bounding box center [643, 205] width 1287 height 991
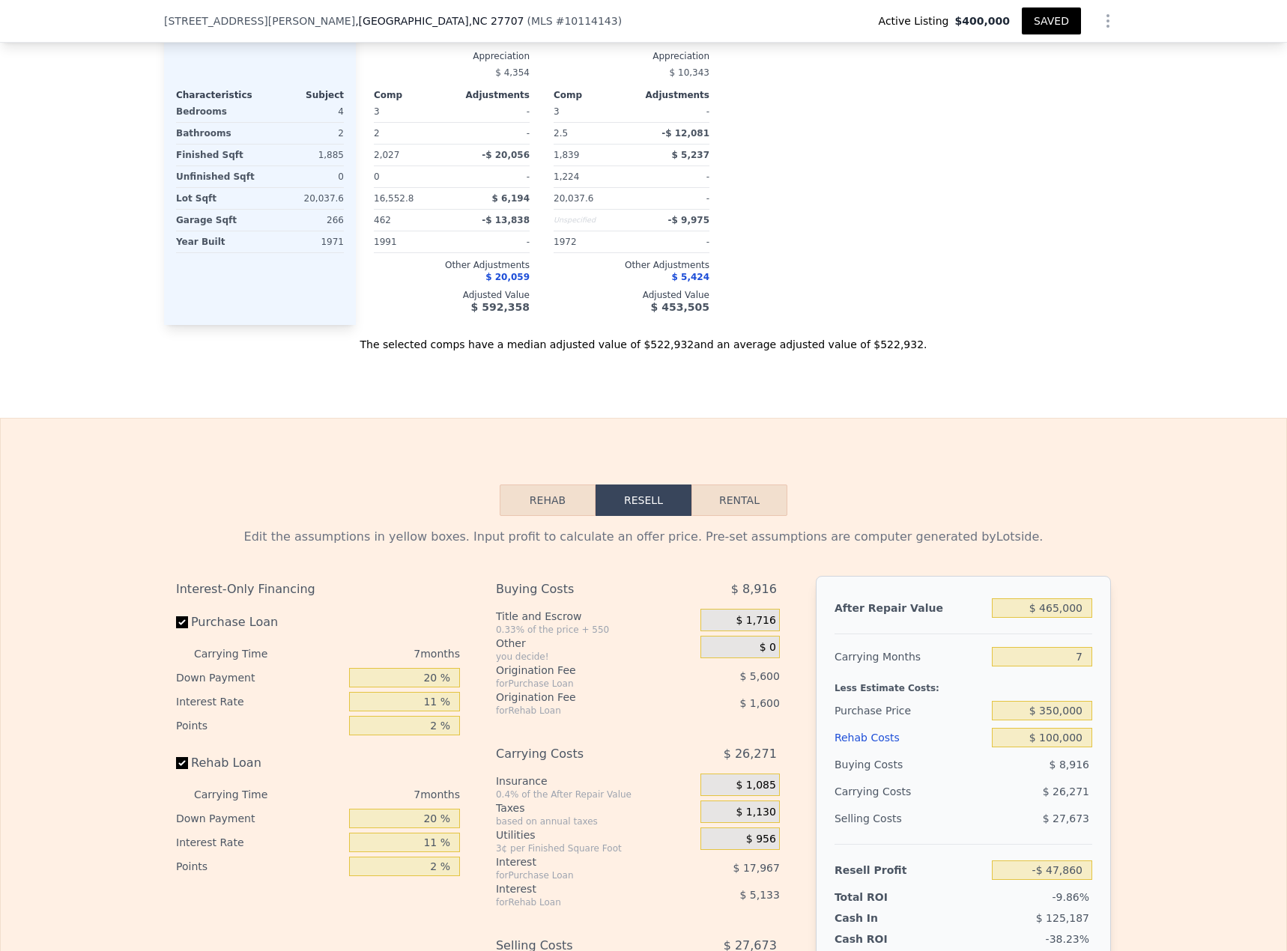
scroll to position [1730, 0]
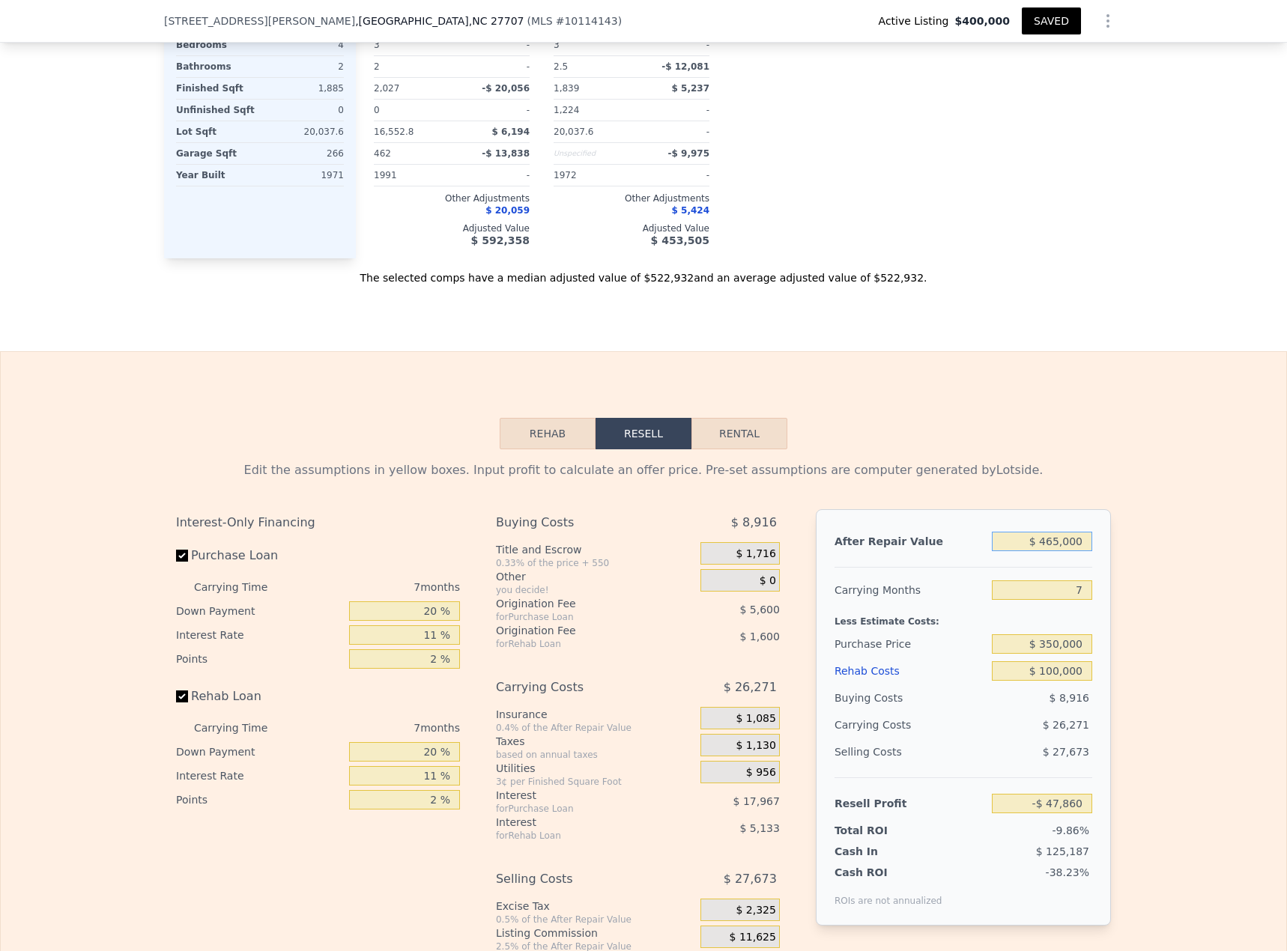
click at [1051, 551] on input "$ 465,000" at bounding box center [1041, 541] width 100 height 19
click at [1055, 545] on input "$ 465,000" at bounding box center [1041, 541] width 100 height 19
type input "$ 5"
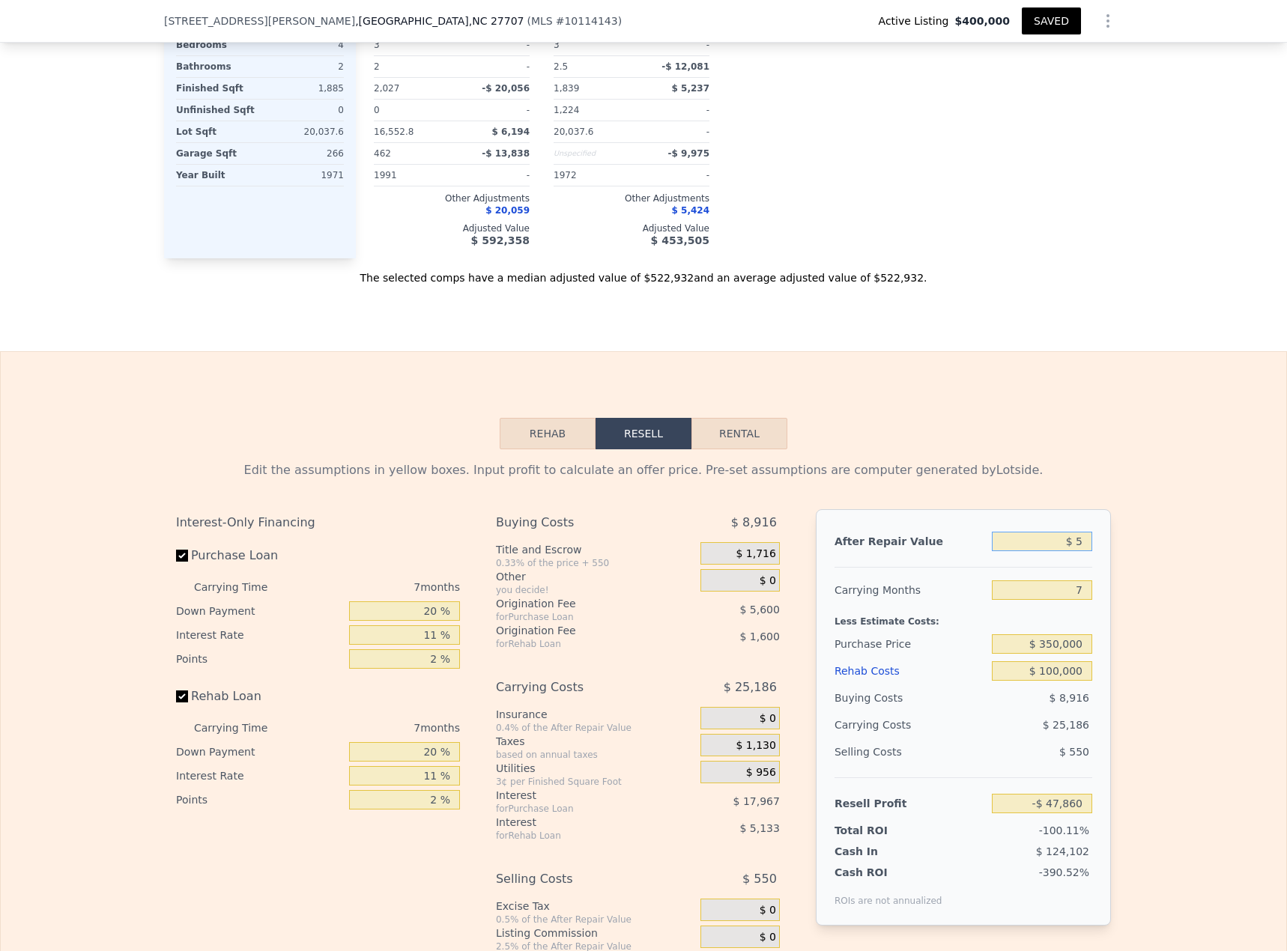
type input "-$ 484,647"
type input "$ 50"
type input "-$ 484,604"
type input "$ 500"
type input "-$ 484,184"
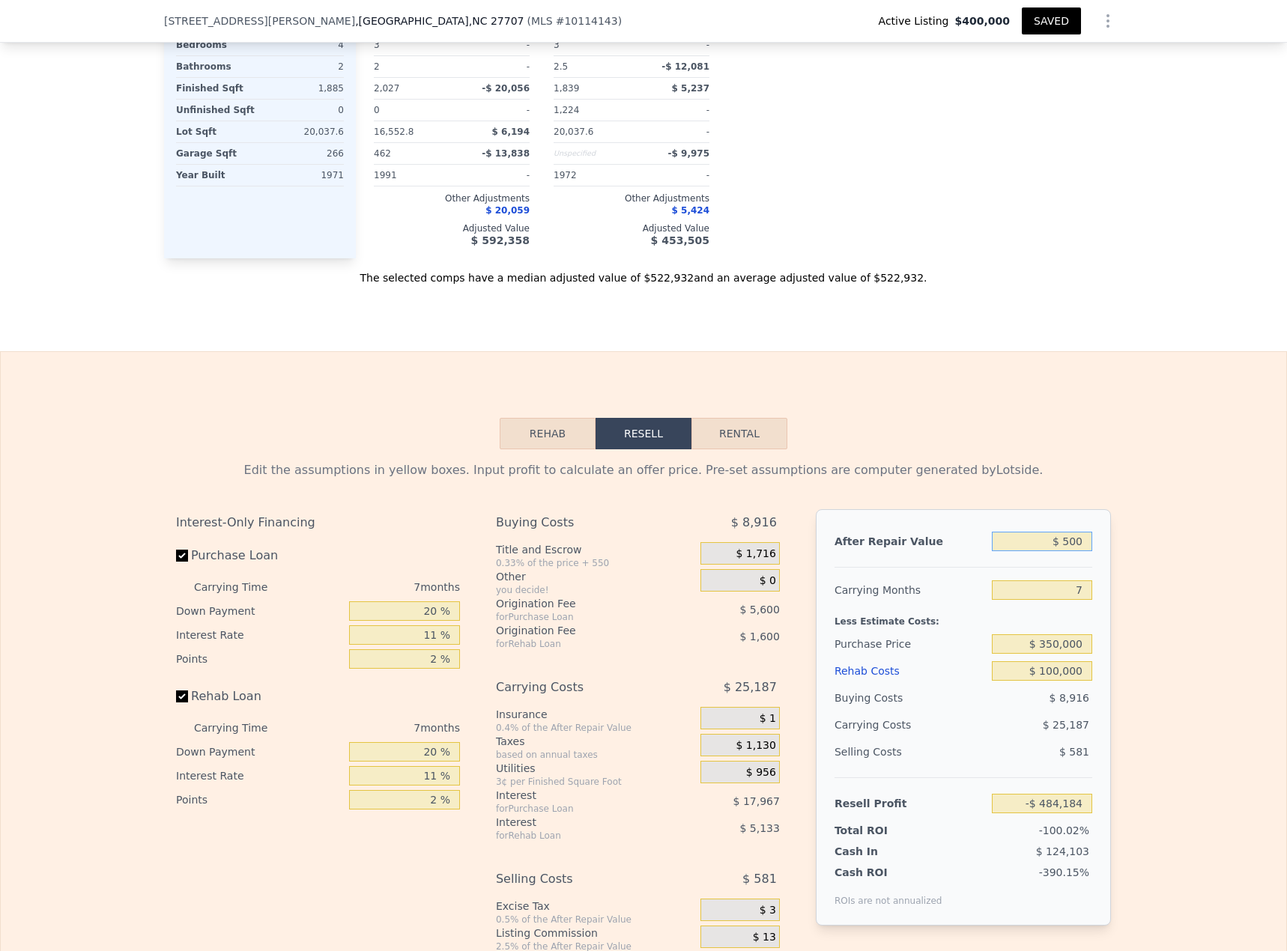
type input "$ 5,000"
type input "-$ 479,956"
type input "$ 50,000"
type input "-$ 437,686"
type input "$ 500,000"
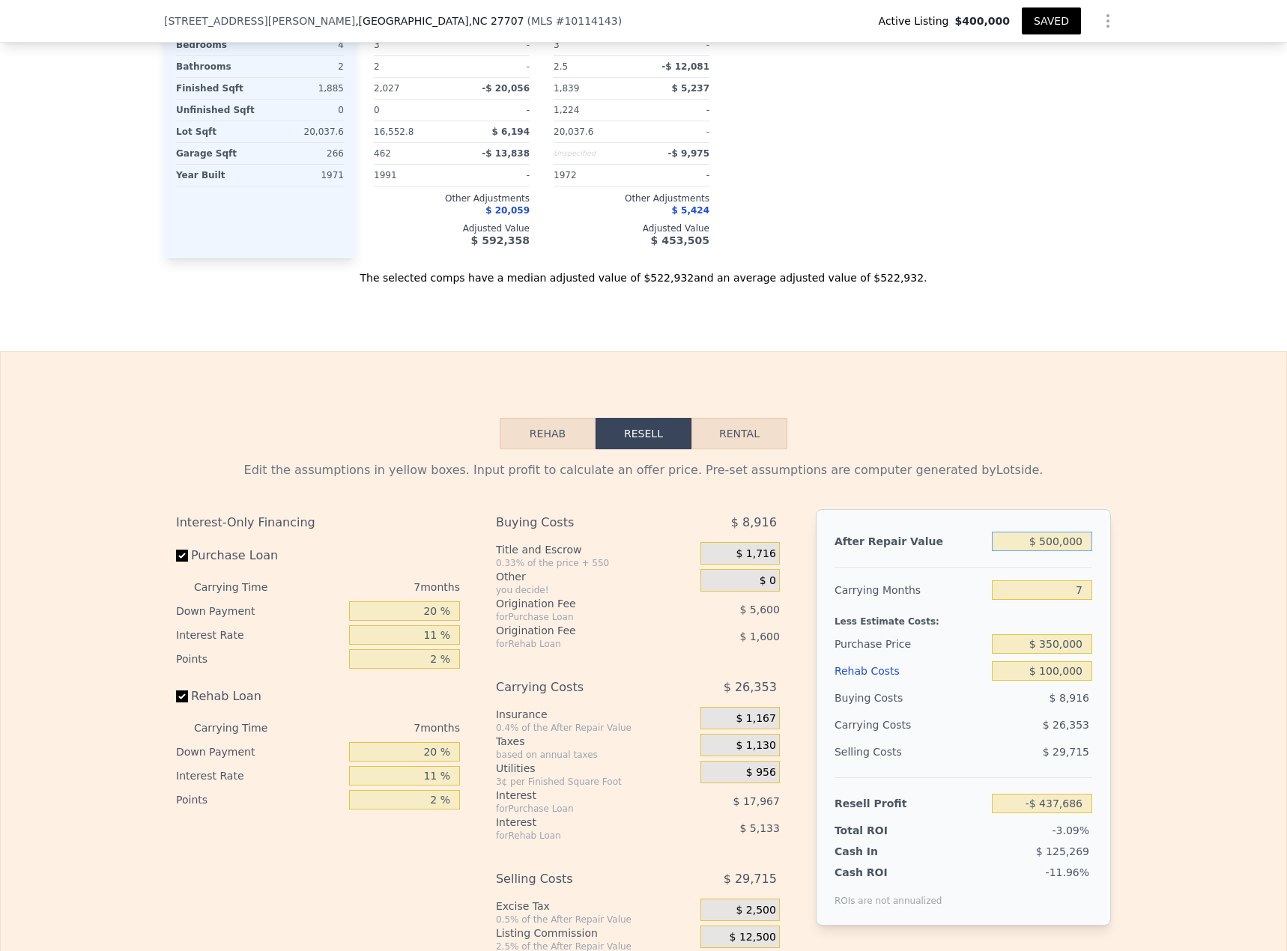
type input "-$ 14,984"
click at [1039, 13] on button "SAVED" at bounding box center [1050, 20] width 59 height 27
type input "$ 561,100"
type input "$ 40,309"
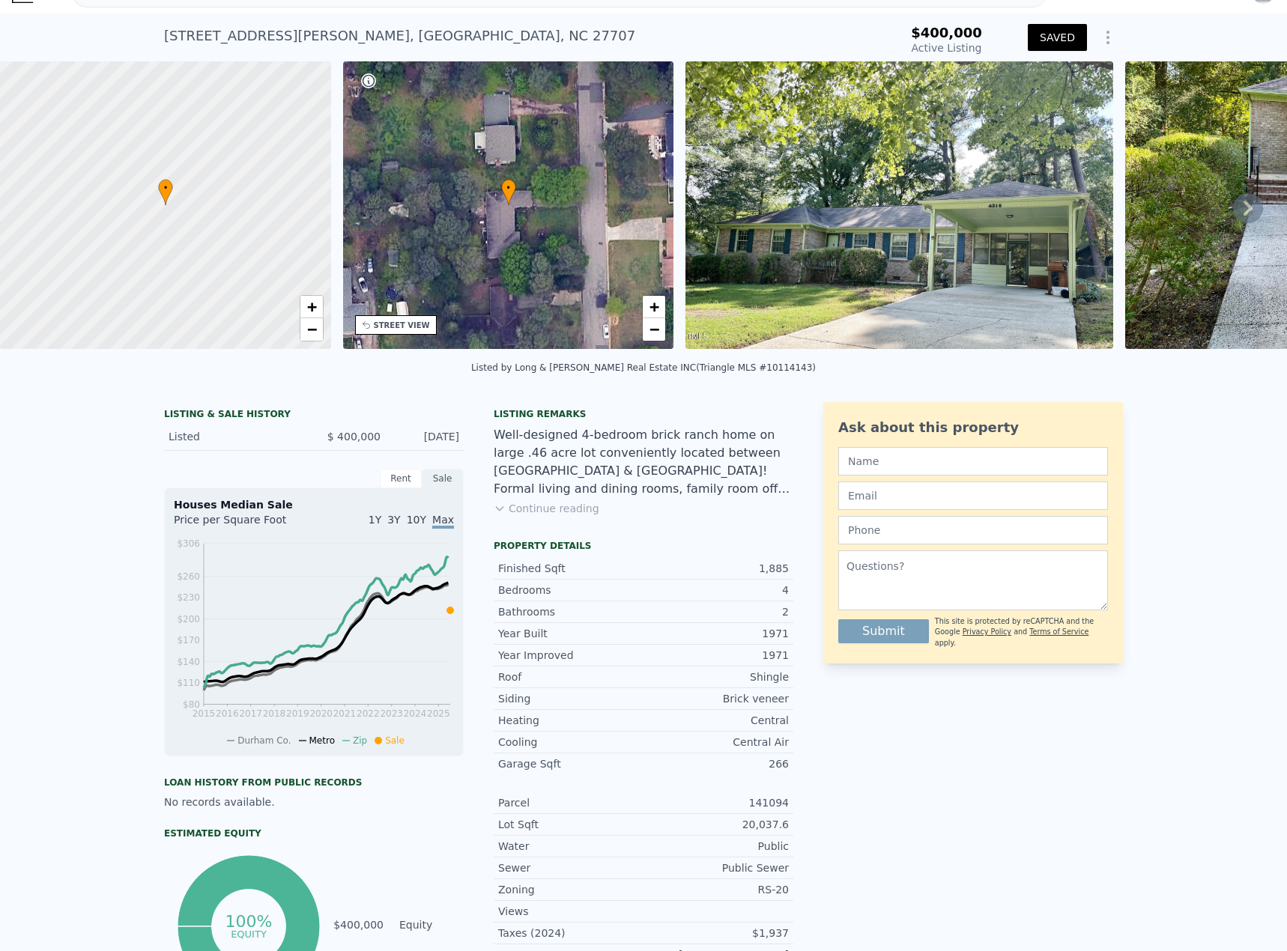
scroll to position [0, 0]
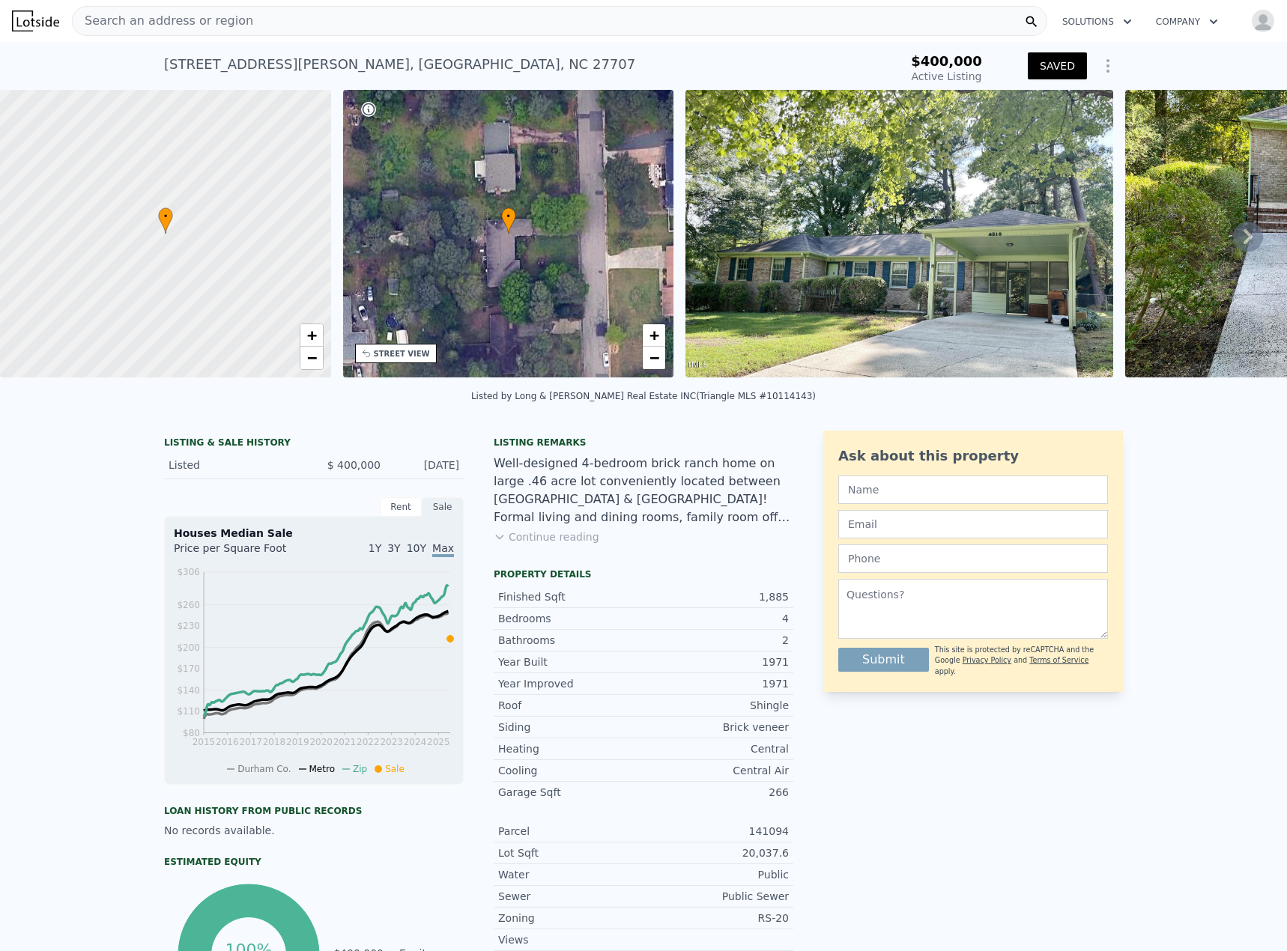
click at [535, 16] on div "Search an address or region" at bounding box center [559, 21] width 975 height 30
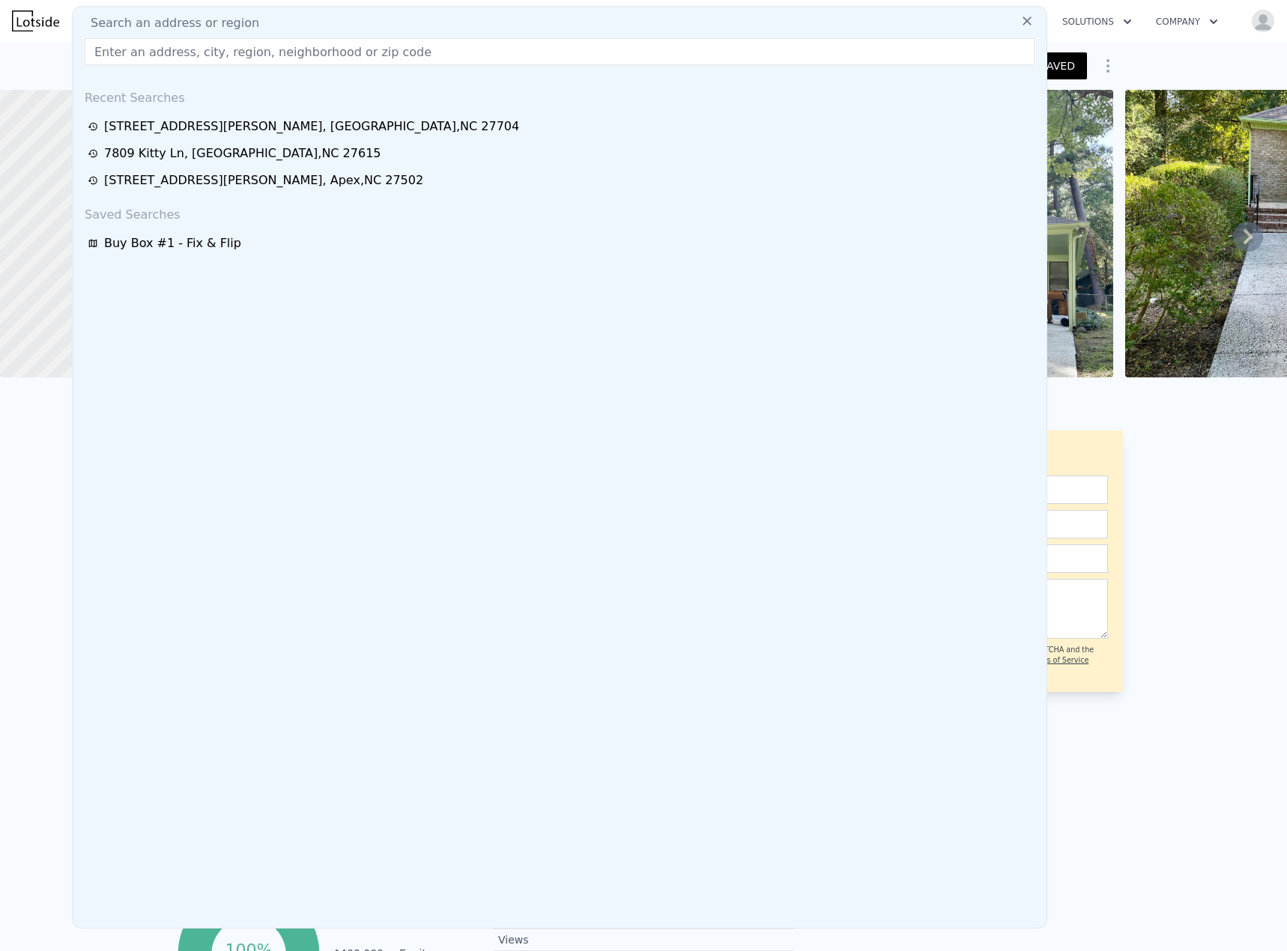
type input "$ 500,000"
type input "-$ 14,984"
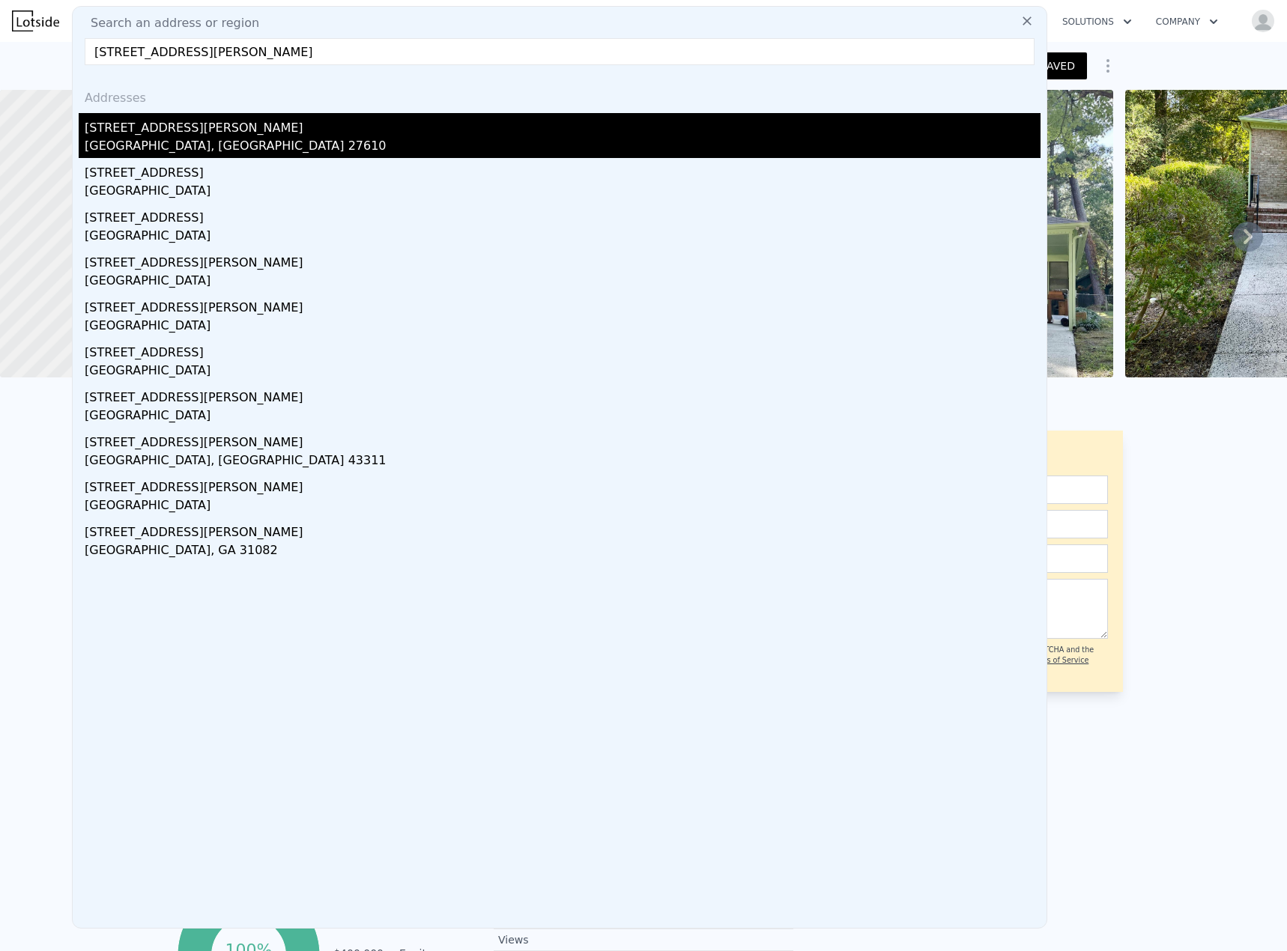
type input "[STREET_ADDRESS][PERSON_NAME]"
click at [126, 145] on div "[GEOGRAPHIC_DATA], [GEOGRAPHIC_DATA] 27610" at bounding box center [563, 147] width 956 height 21
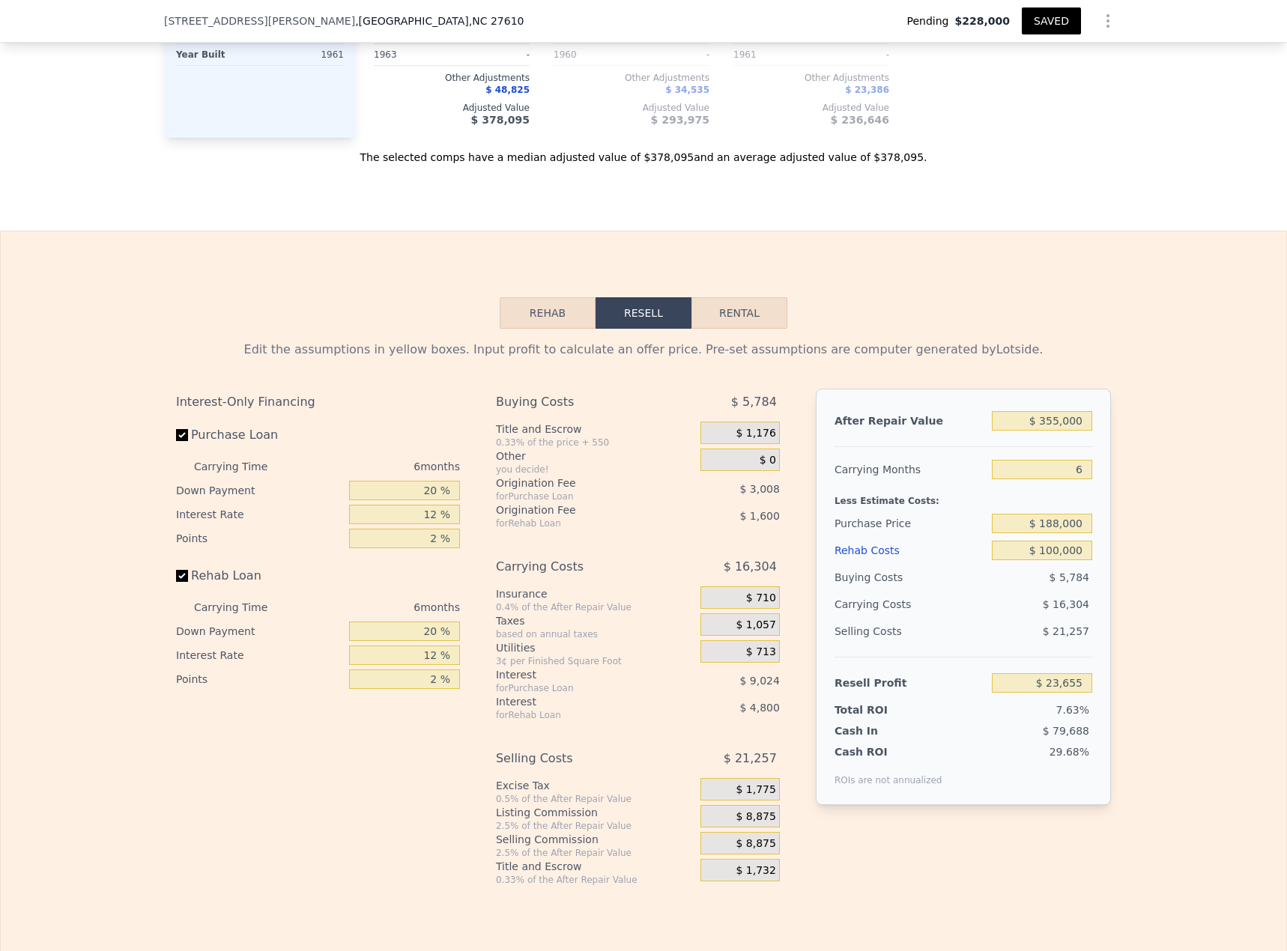
scroll to position [2100, 0]
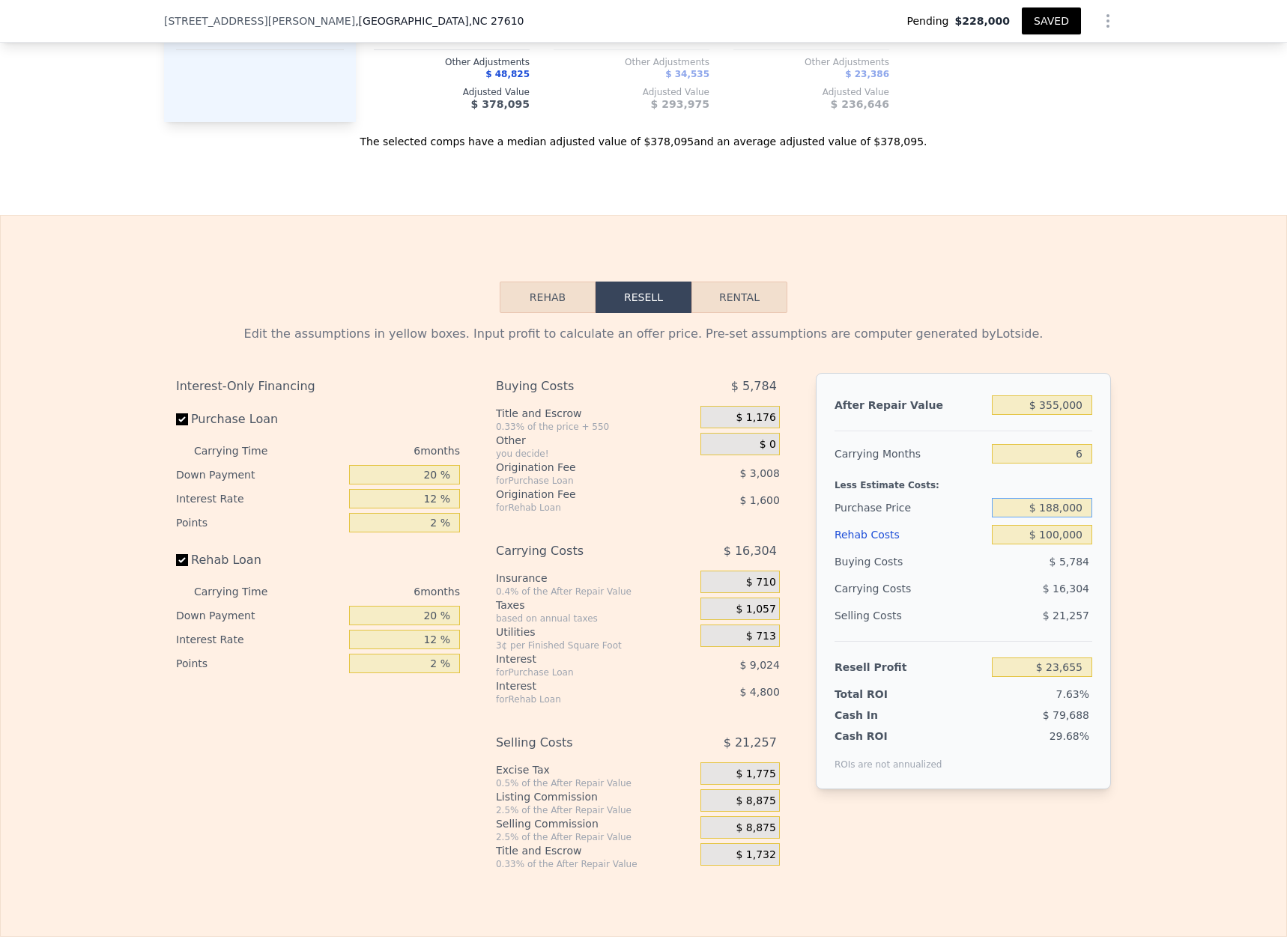
click at [1049, 514] on input "$ 188,000" at bounding box center [1041, 507] width 100 height 19
type input "$ 228,000"
type input "-$ 19,038"
drag, startPoint x: 410, startPoint y: 509, endPoint x: 517, endPoint y: 502, distance: 107.3
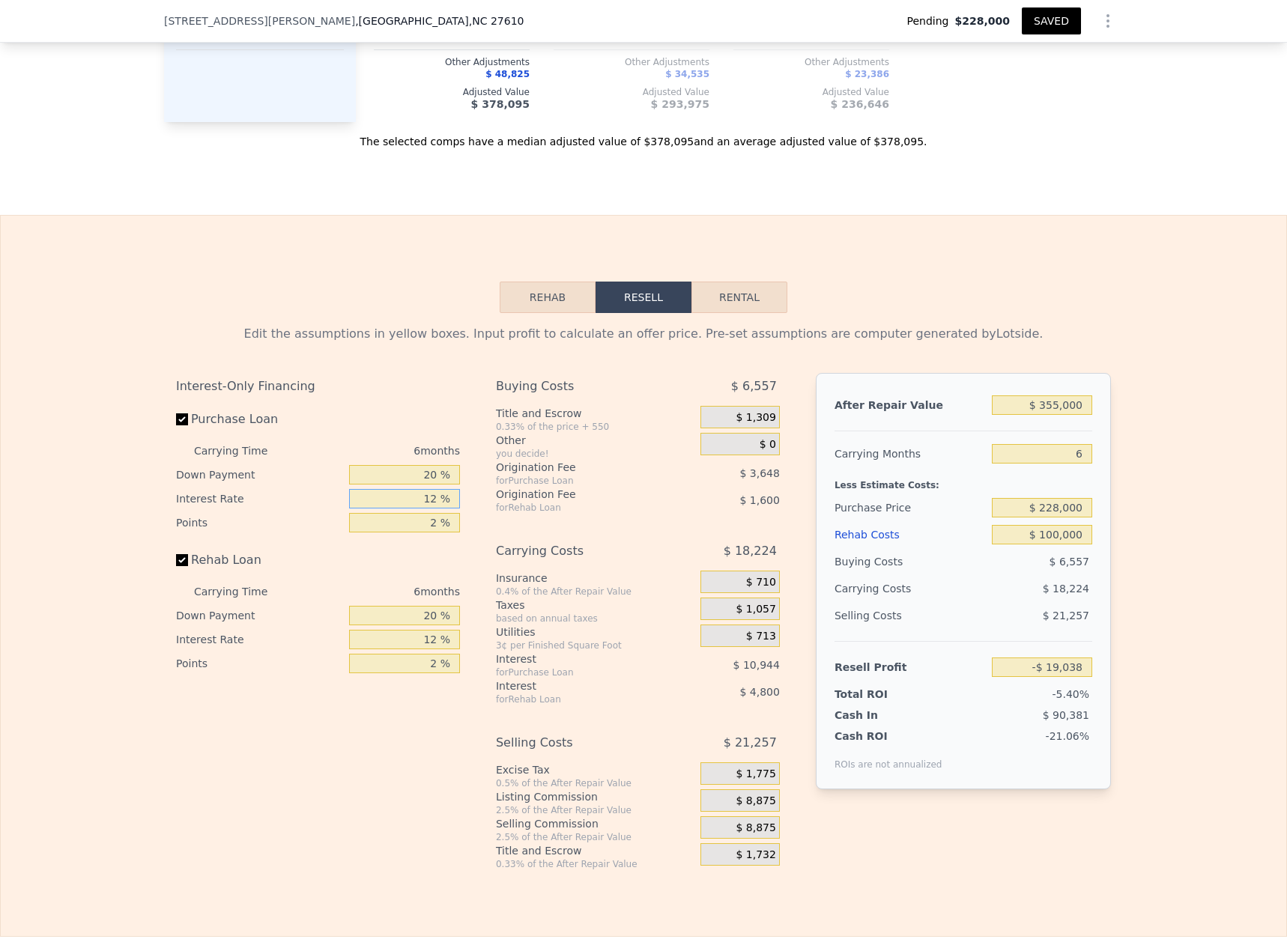
click at [515, 502] on div "Interest-Only Financing Purchase Loan Carrying Time 6 months Down Payment 20 % …" at bounding box center [643, 621] width 935 height 497
type input "1 %"
type input "-$ 9,006"
type input "11 %"
type input "-$ 18,126"
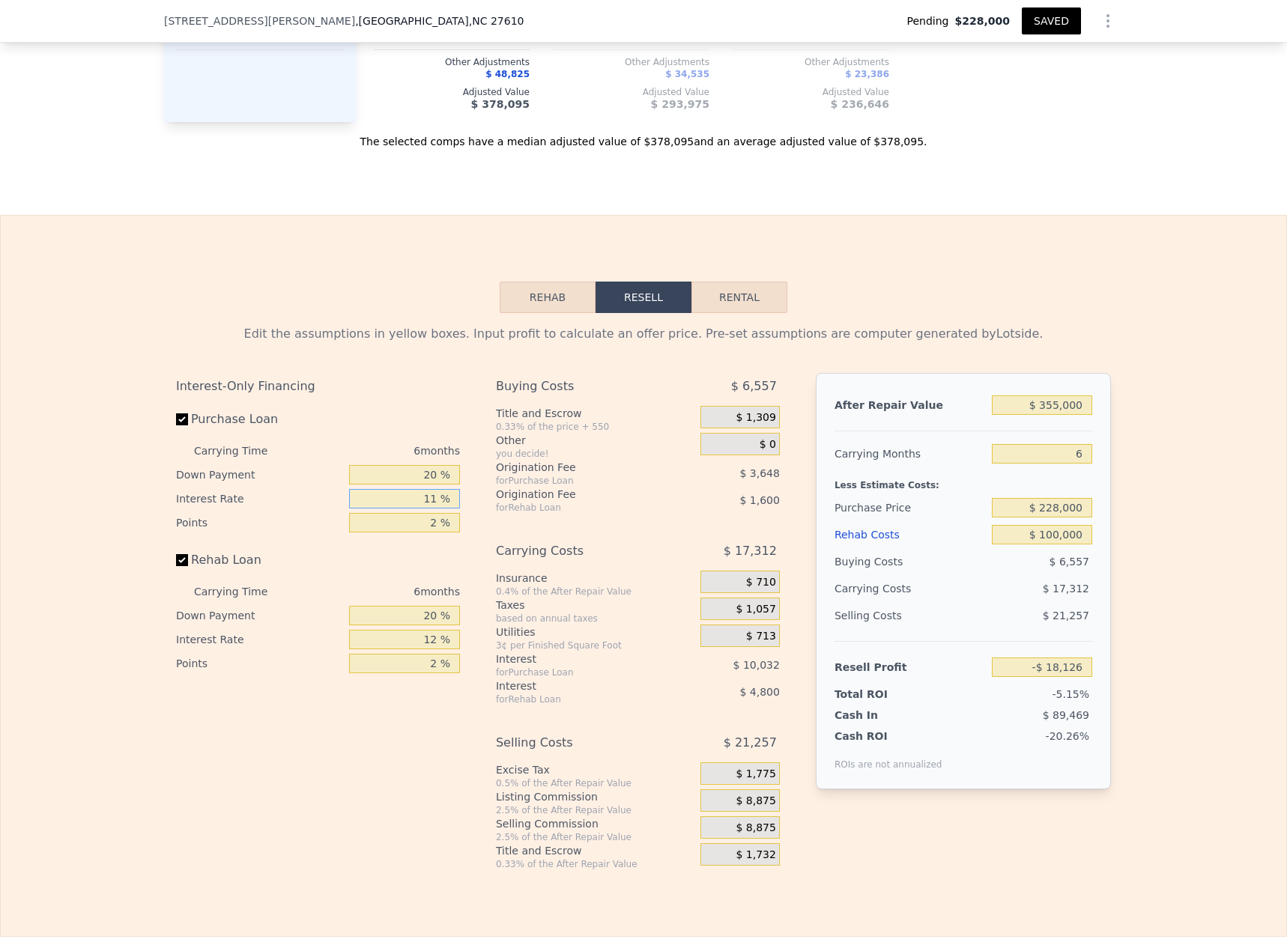
type input "11 %"
type input "1 %"
type input "-$ 13,728"
type input "11 %"
type input "-$ 17,724"
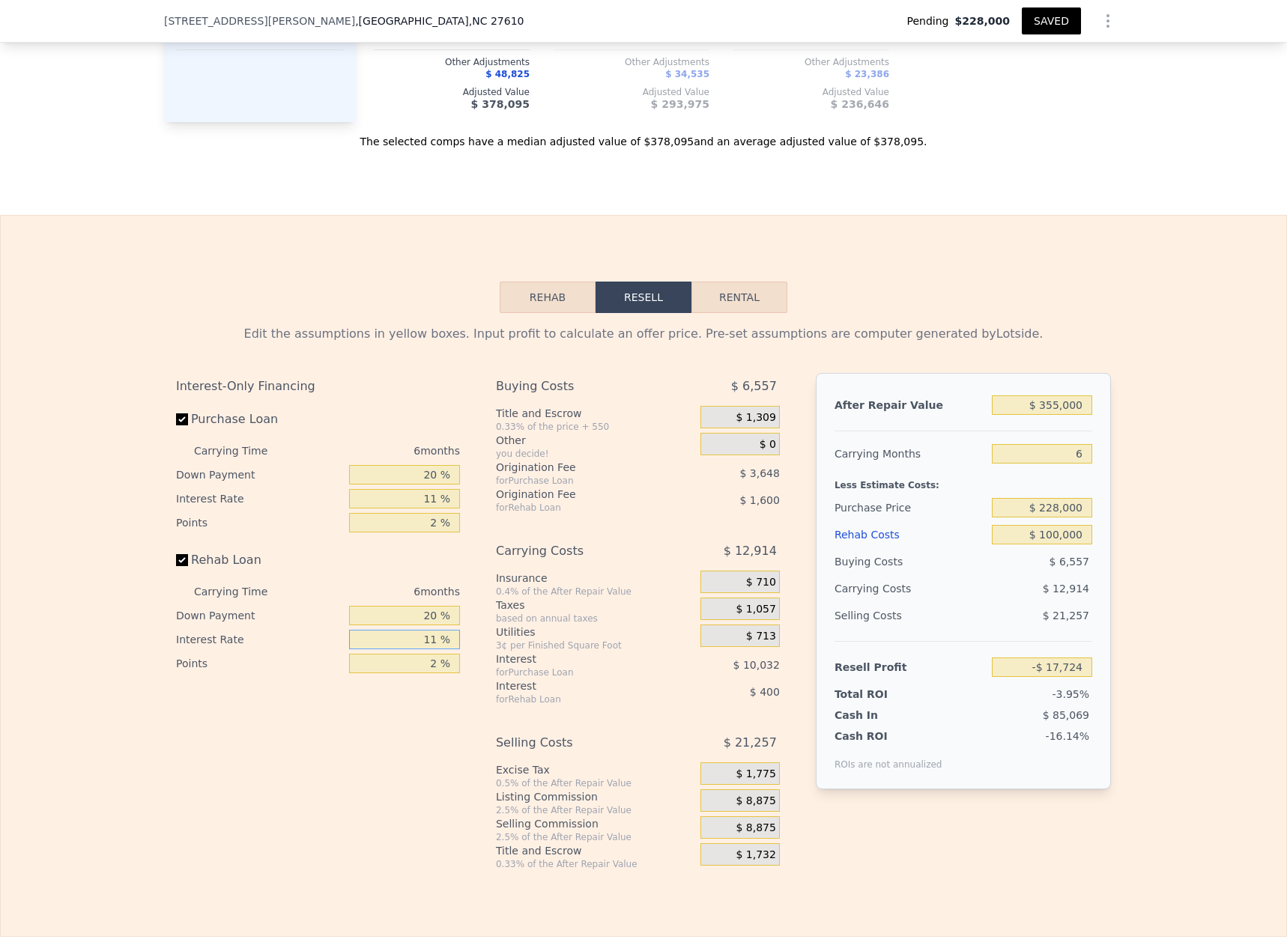
type input "11 %"
click at [177, 565] on input "Rehab Loan" at bounding box center [182, 560] width 12 height 12
checkbox input "false"
type input "-$ 11,726"
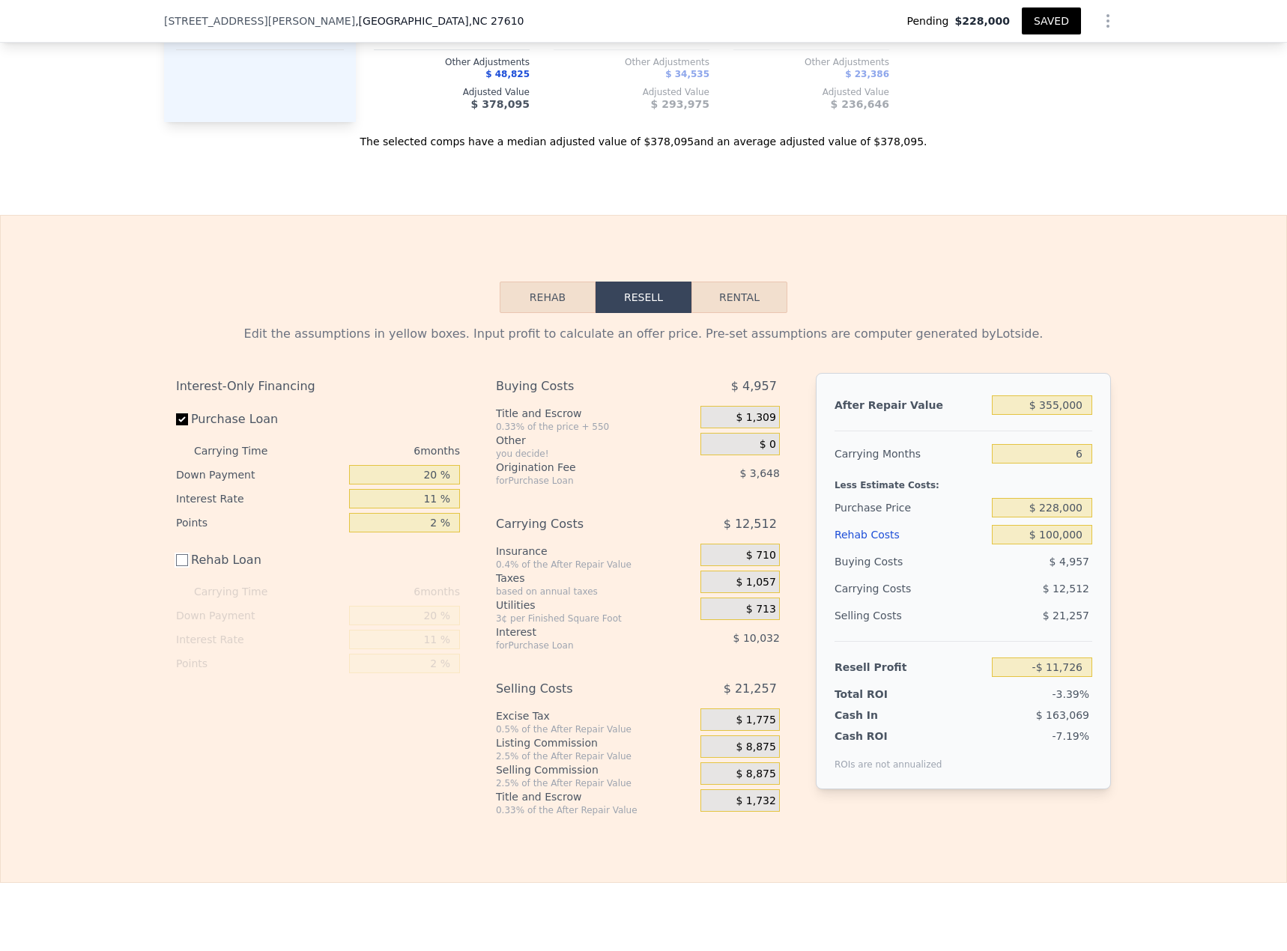
click at [177, 565] on input "Rehab Loan" at bounding box center [182, 560] width 12 height 12
checkbox input "true"
type input "-$ 17,724"
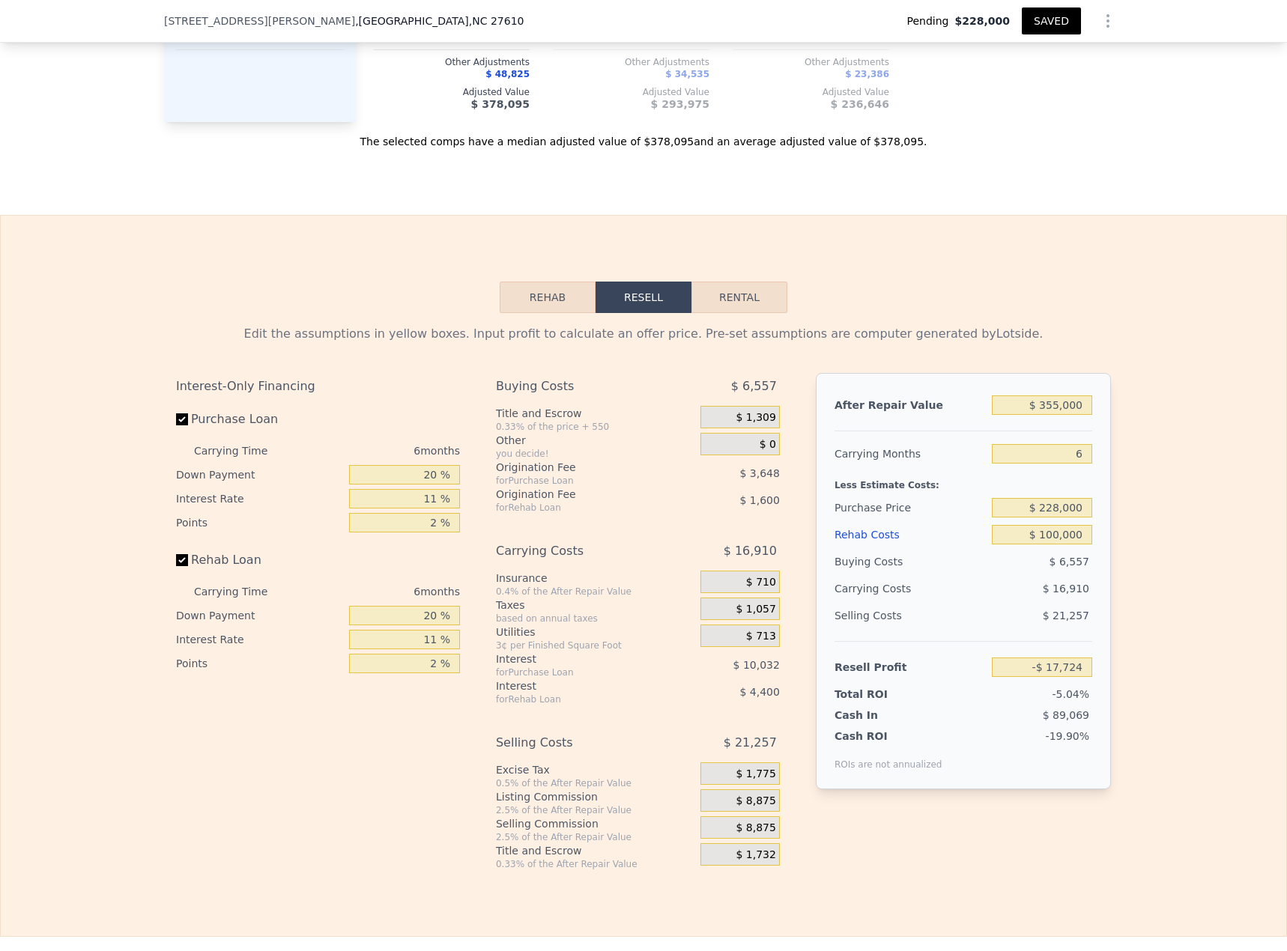
click at [1051, 17] on button "SAVED" at bounding box center [1050, 20] width 59 height 27
